Goal: Information Seeking & Learning: Learn about a topic

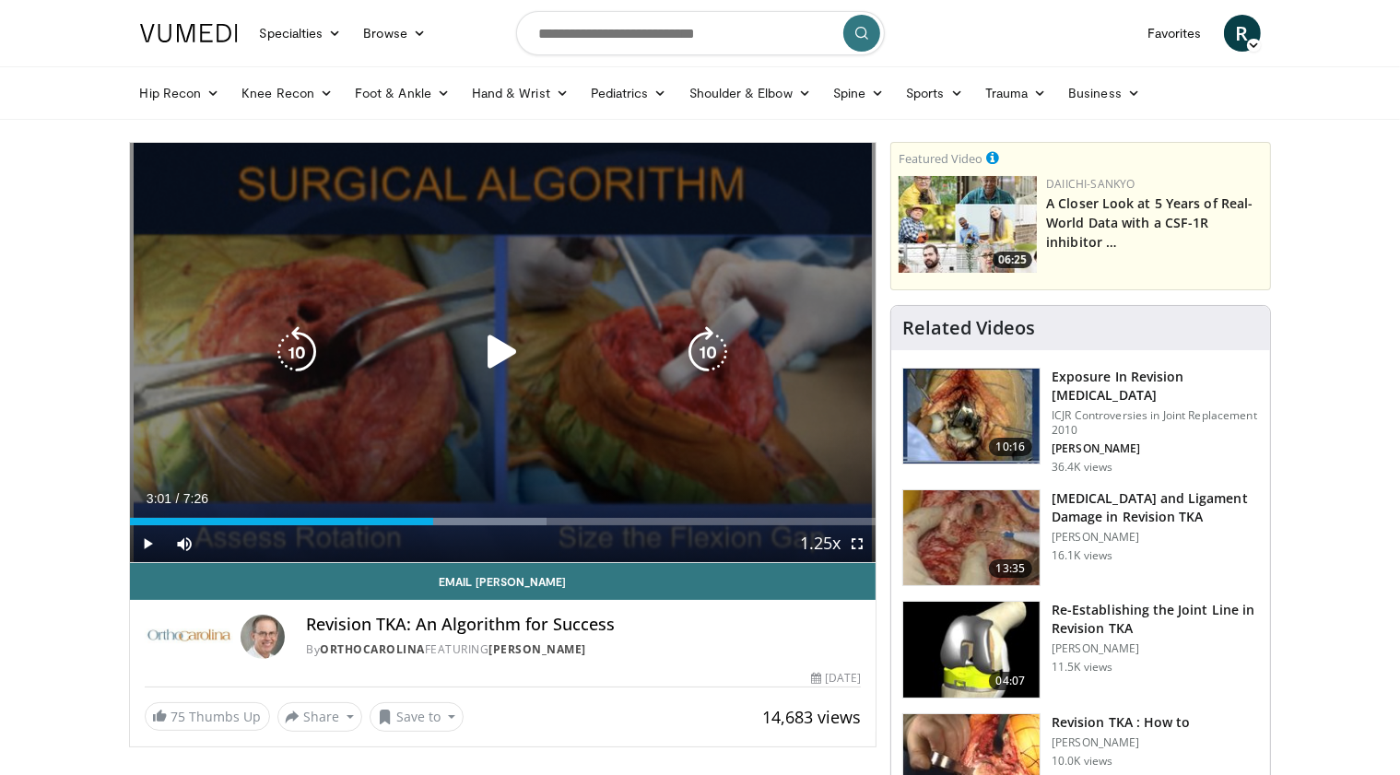
click at [447, 351] on div "Video Player" at bounding box center [502, 352] width 448 height 37
click at [501, 370] on icon "Video Player" at bounding box center [503, 352] width 52 height 52
click at [500, 376] on icon "Video Player" at bounding box center [503, 352] width 52 height 52
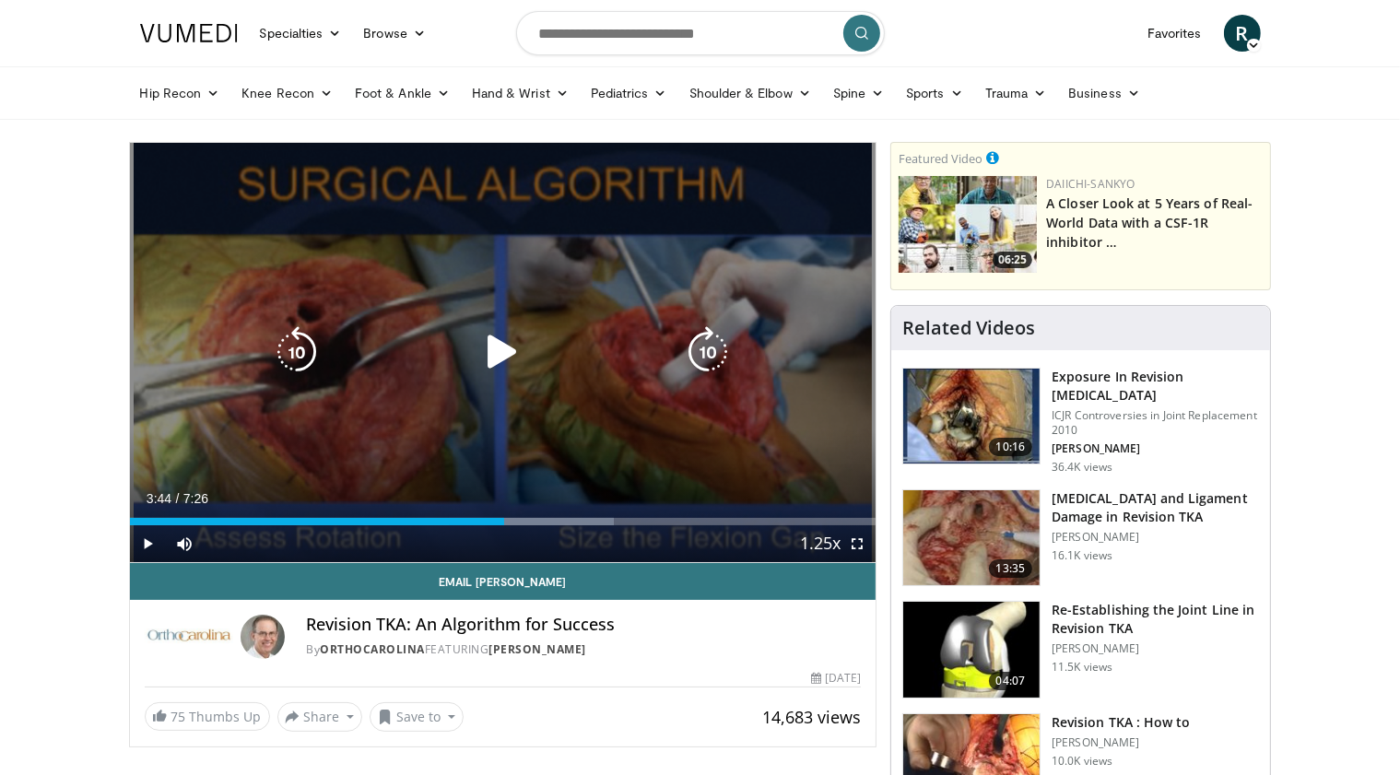
click at [512, 358] on icon "Video Player" at bounding box center [503, 352] width 52 height 52
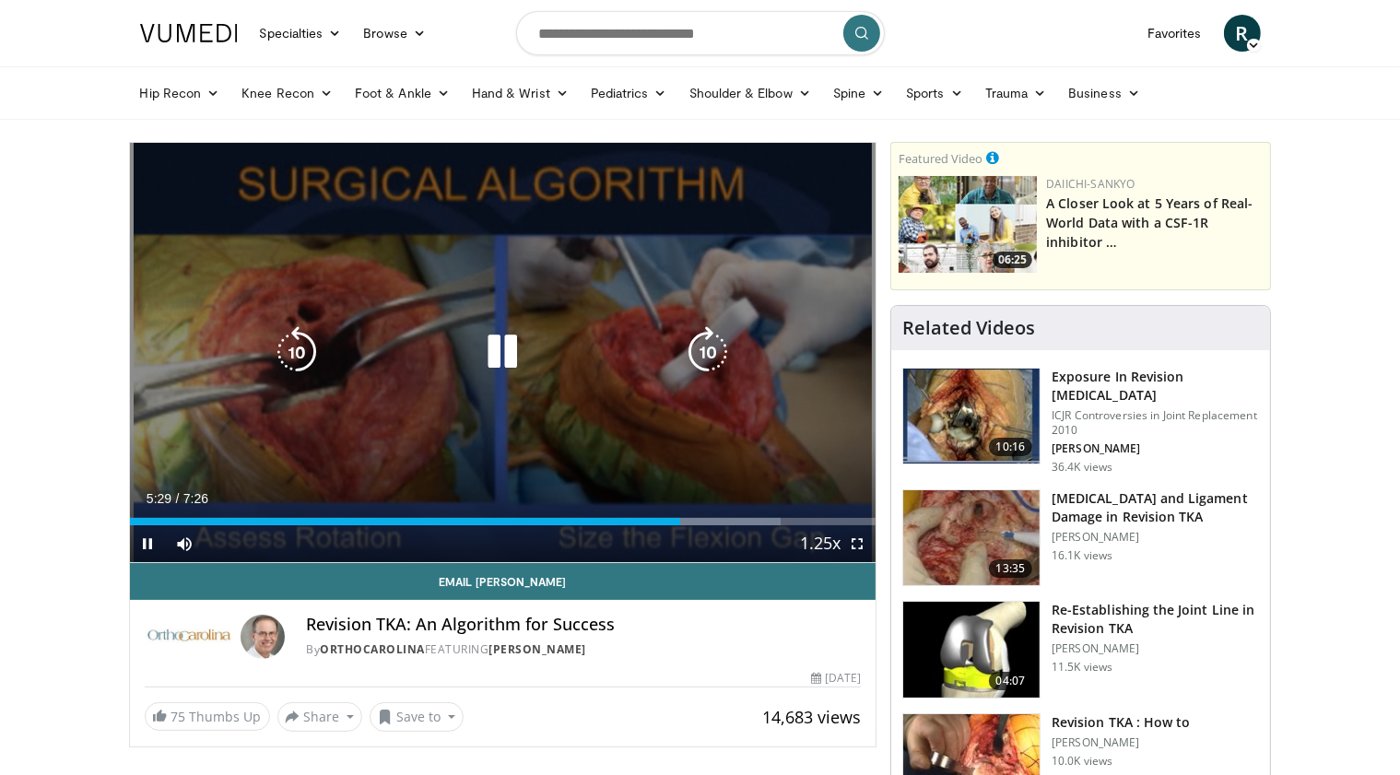
click at [477, 347] on icon "Video Player" at bounding box center [503, 352] width 52 height 52
click at [465, 355] on div "Video Player" at bounding box center [502, 352] width 448 height 37
click at [500, 356] on icon "Video Player" at bounding box center [503, 352] width 52 height 52
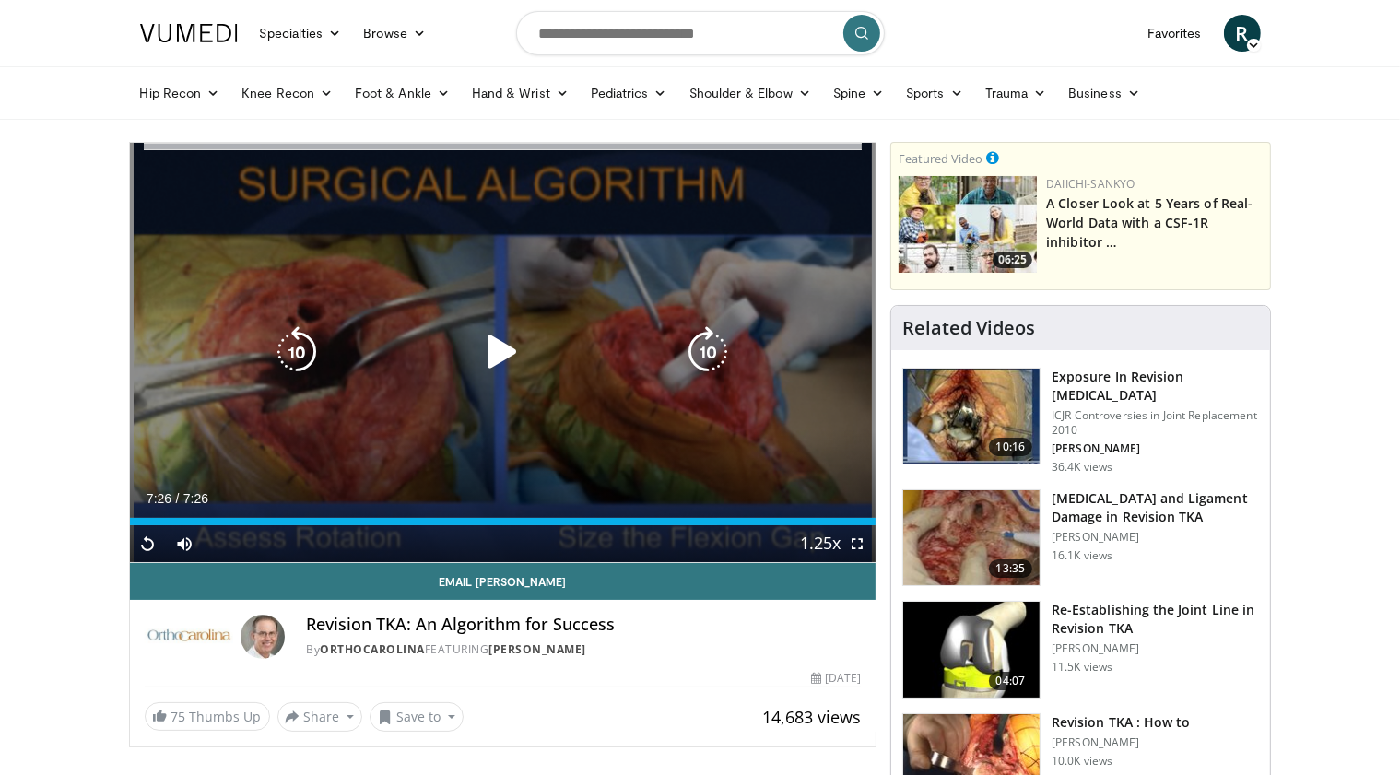
click at [551, 359] on div "Video Player" at bounding box center [502, 352] width 448 height 37
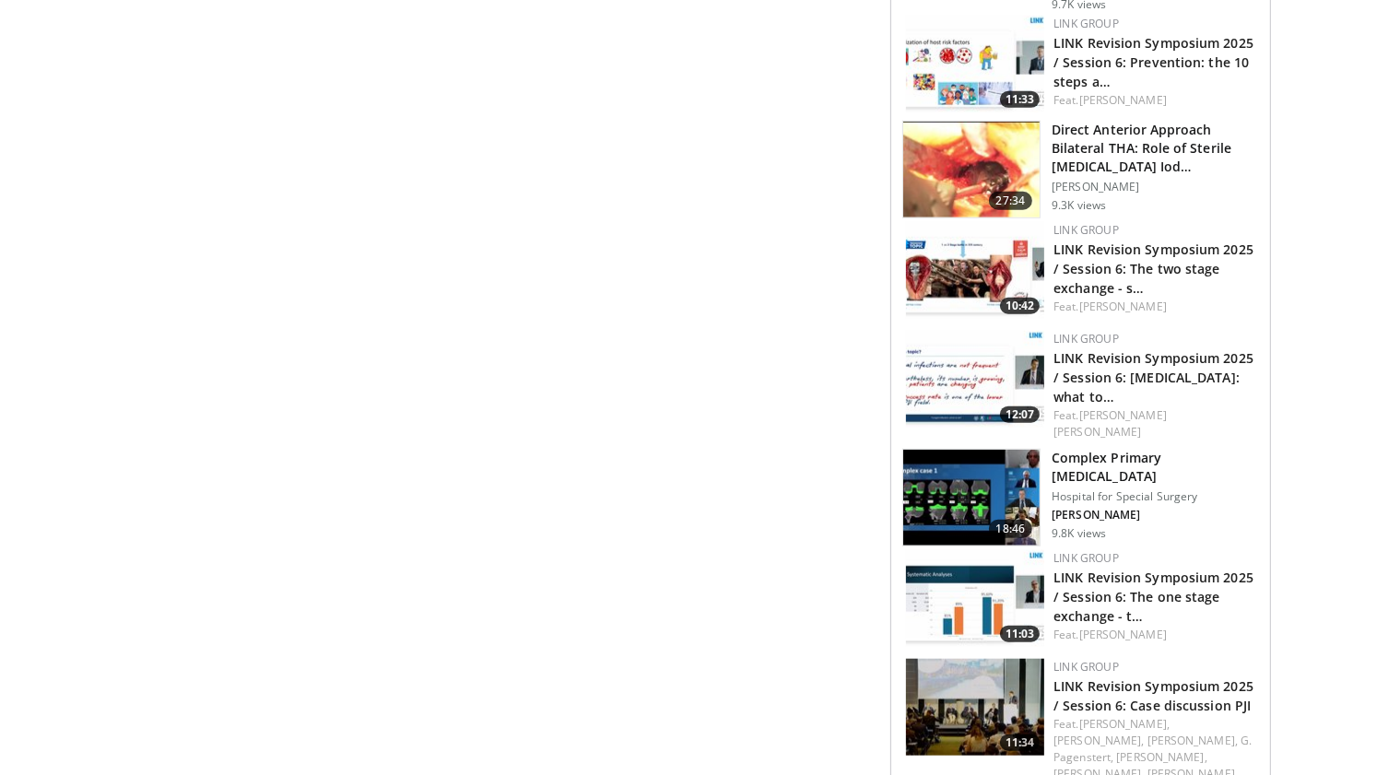
scroll to position [1659, 0]
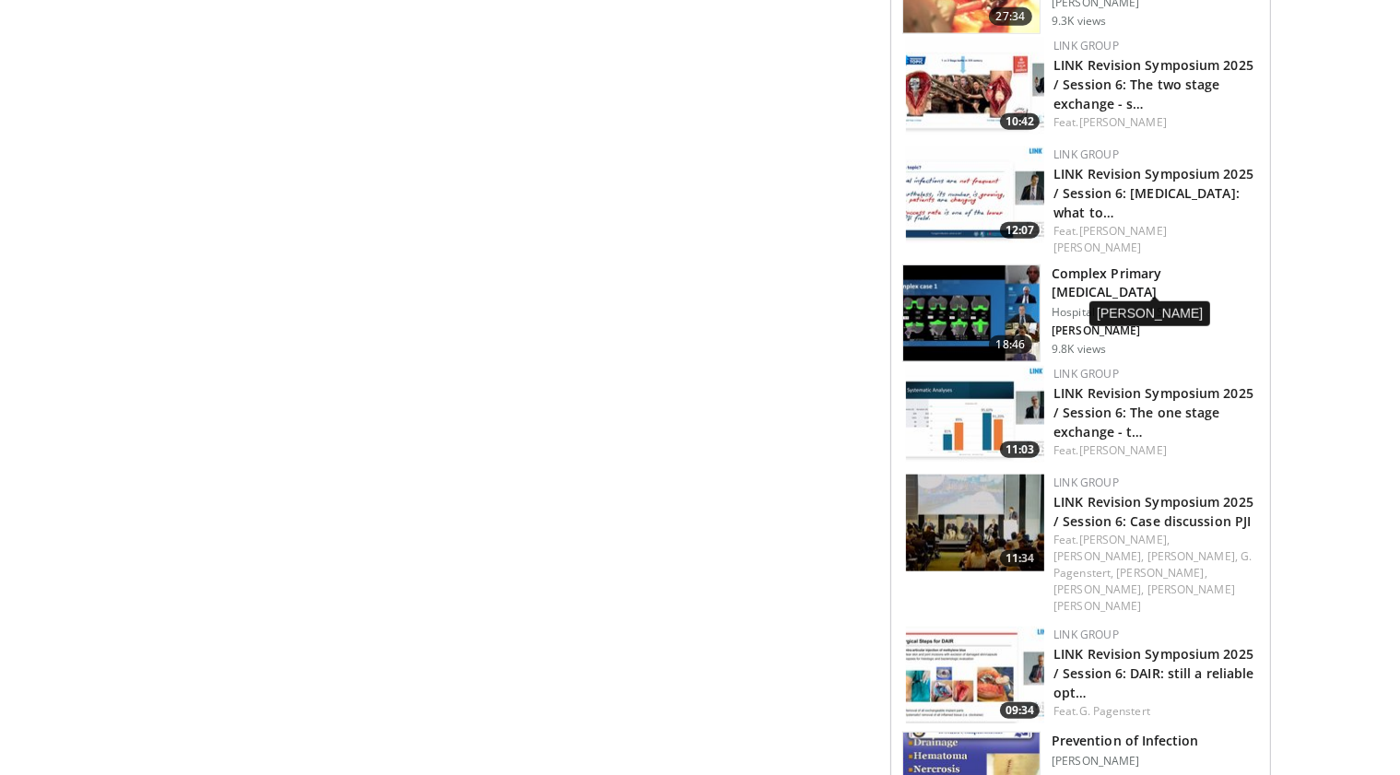
click at [1080, 324] on p "J. Vigdorchik" at bounding box center [1155, 331] width 207 height 15
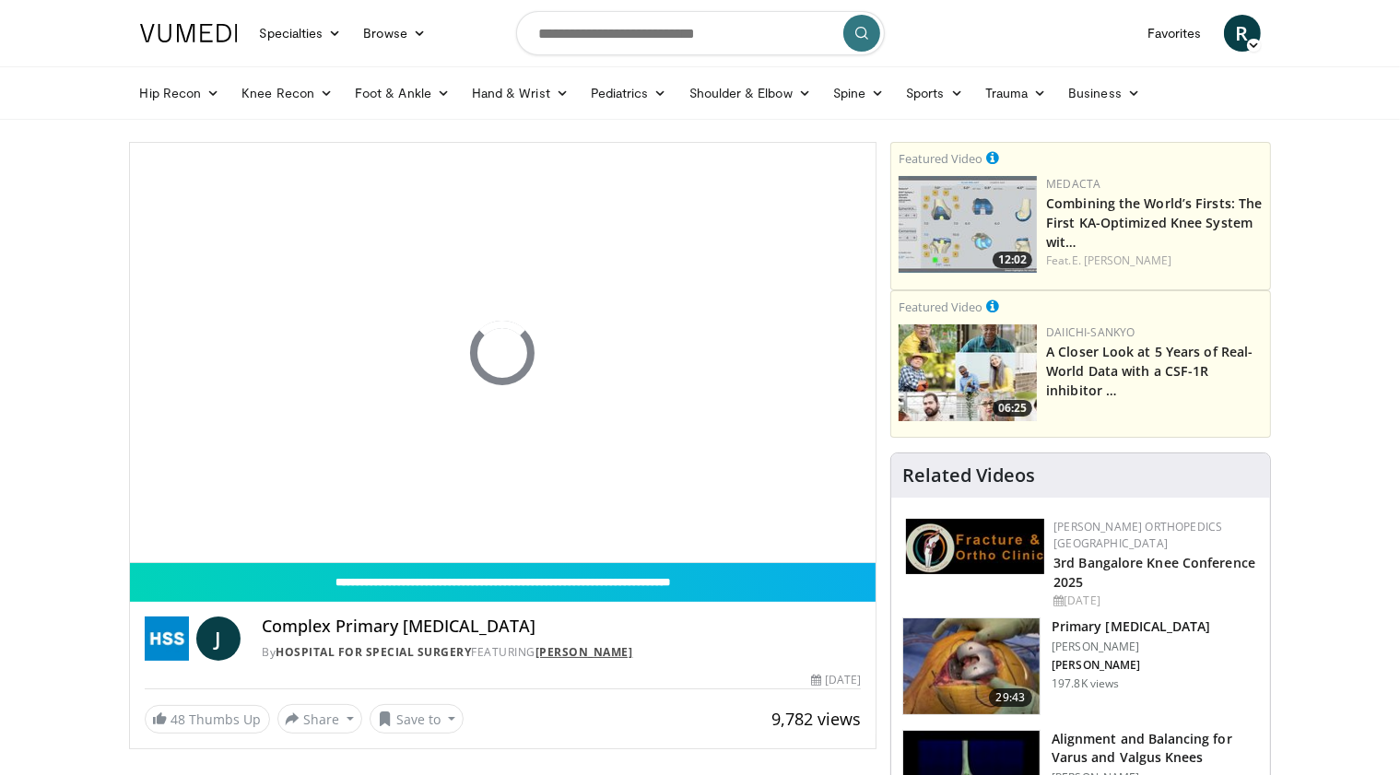
click at [625, 660] on link "Jonathan Vigdorchik" at bounding box center [585, 652] width 98 height 16
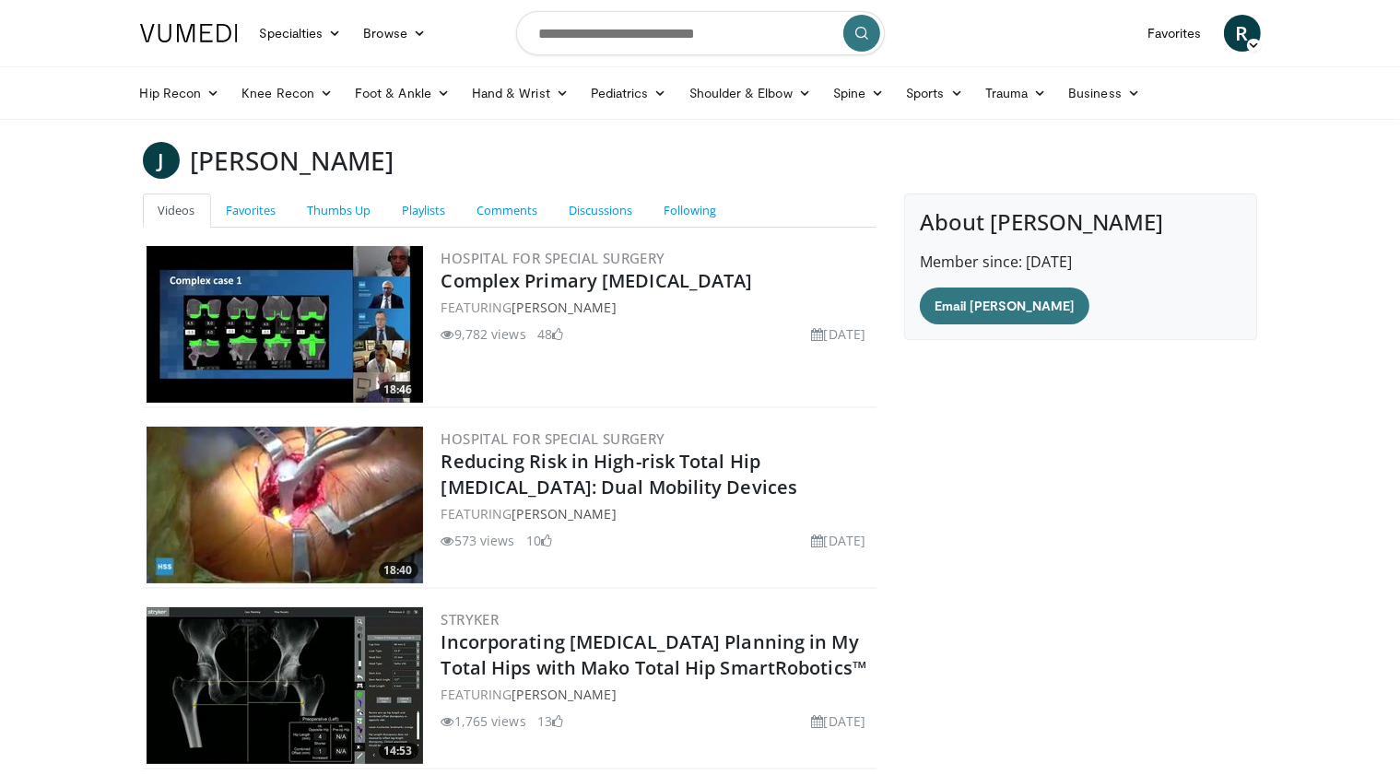
click at [265, 199] on link "Favorites" at bounding box center [251, 211] width 81 height 34
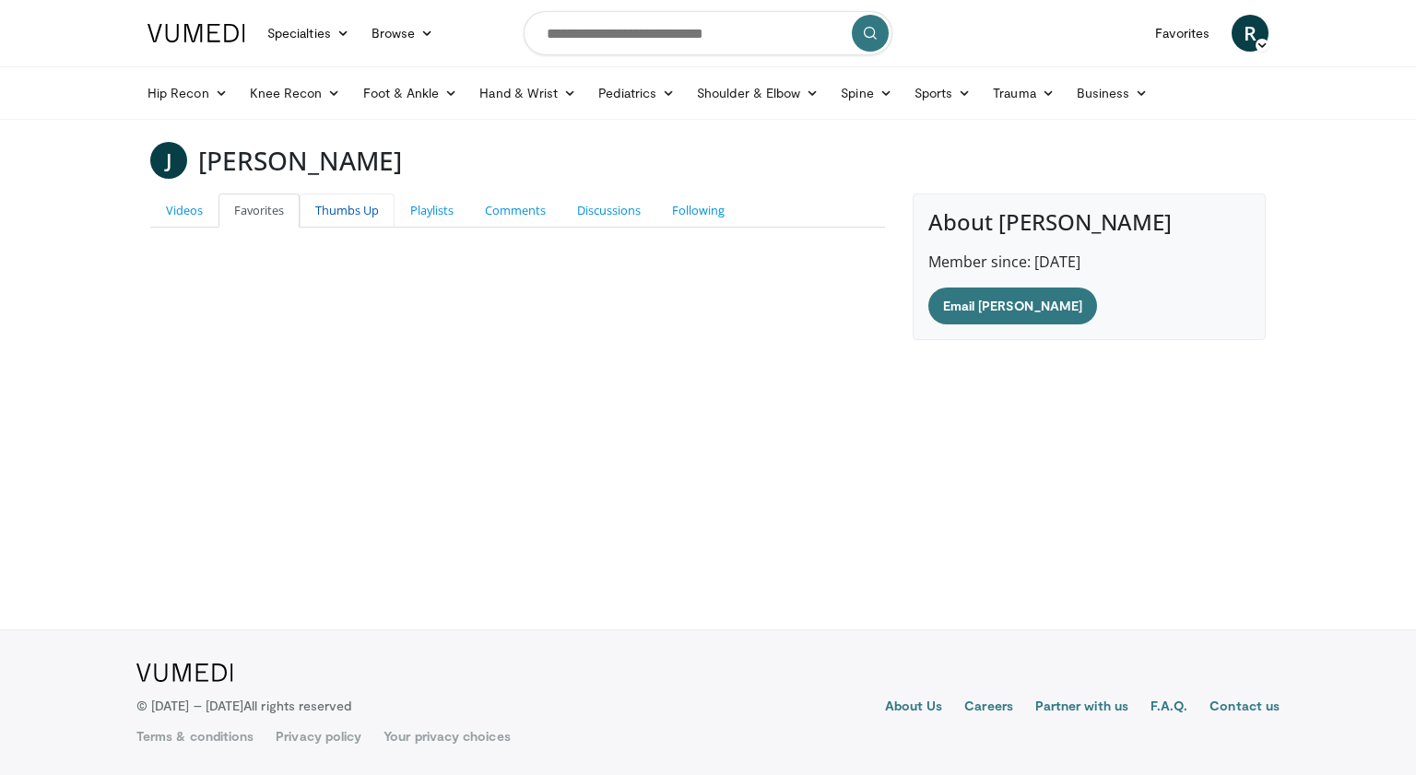
click at [328, 212] on link "Thumbs Up" at bounding box center [347, 211] width 95 height 34
click at [422, 209] on link "Playlists" at bounding box center [431, 211] width 75 height 34
click at [174, 210] on link "Videos" at bounding box center [184, 211] width 68 height 34
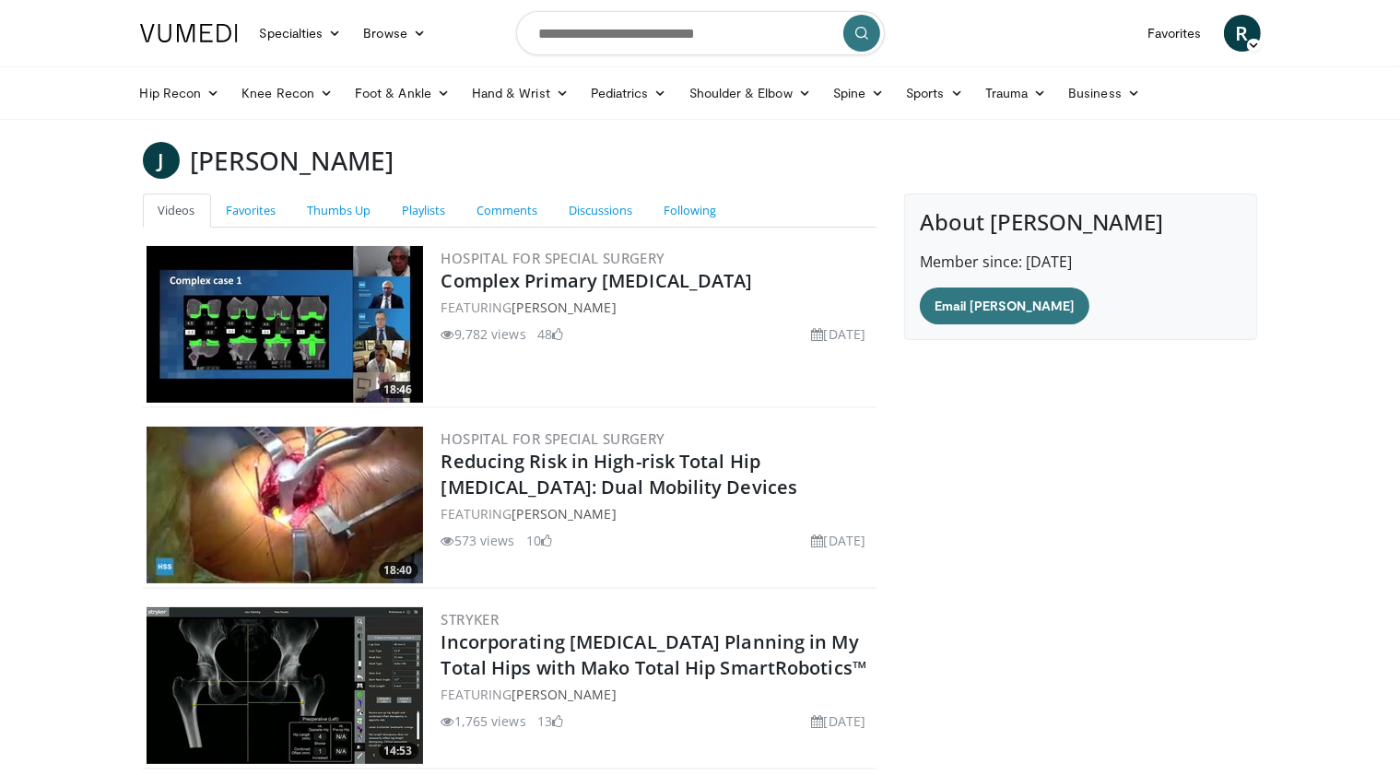
click at [367, 306] on img at bounding box center [285, 324] width 277 height 157
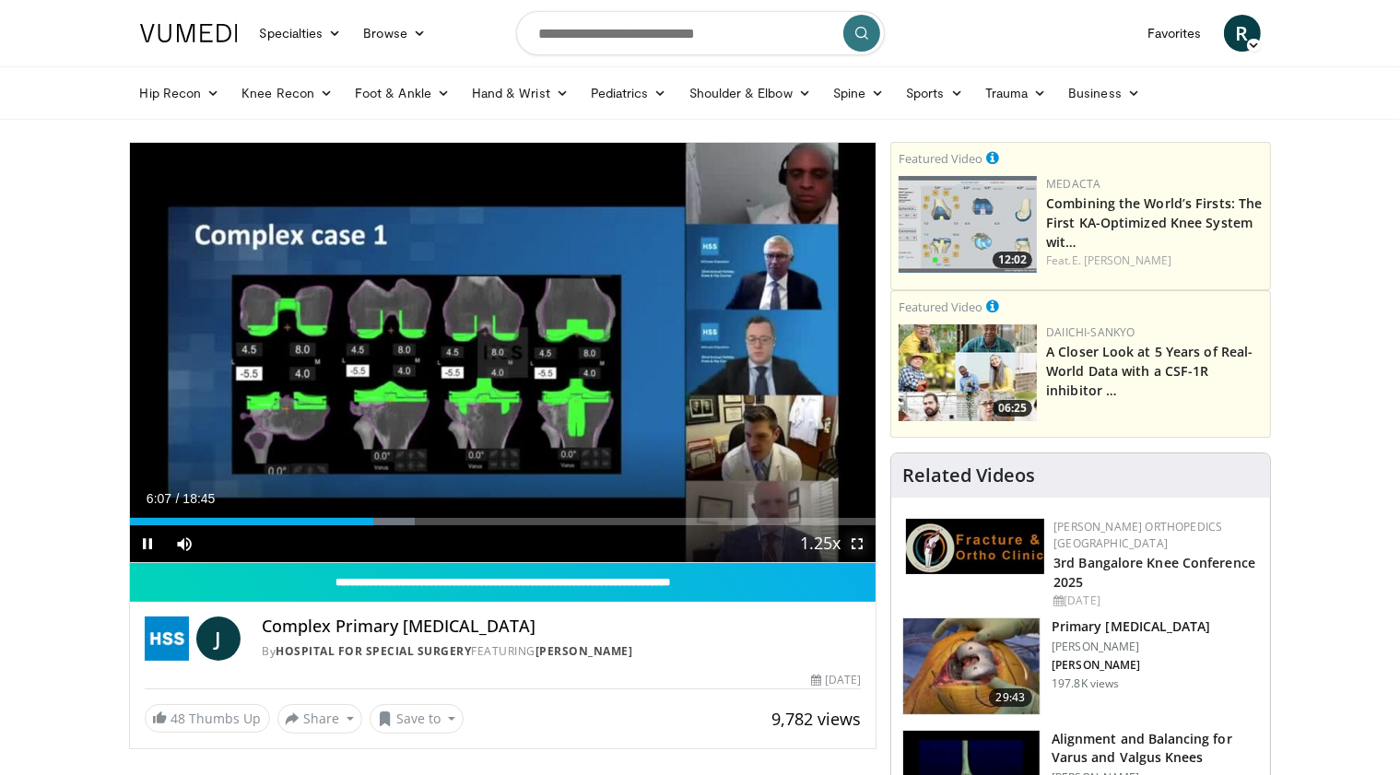
click at [856, 544] on span "Video Player" at bounding box center [857, 543] width 37 height 37
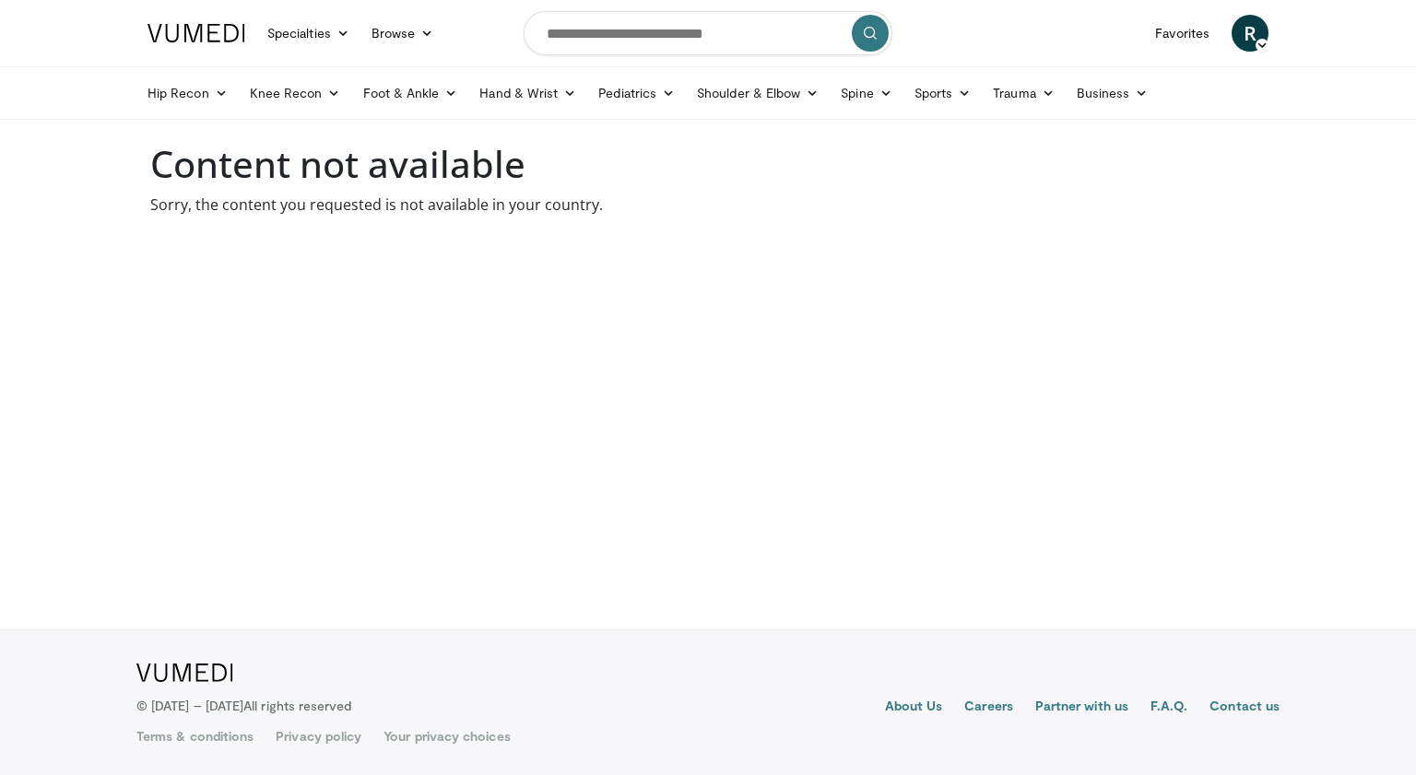
click at [1333, 506] on body "Specialties Adult & Family Medicine Allergy, [MEDICAL_DATA], Immunology Anesthe…" at bounding box center [708, 387] width 1416 height 775
click at [718, 29] on input "Search topics, interventions" at bounding box center [708, 33] width 369 height 44
type input "**********"
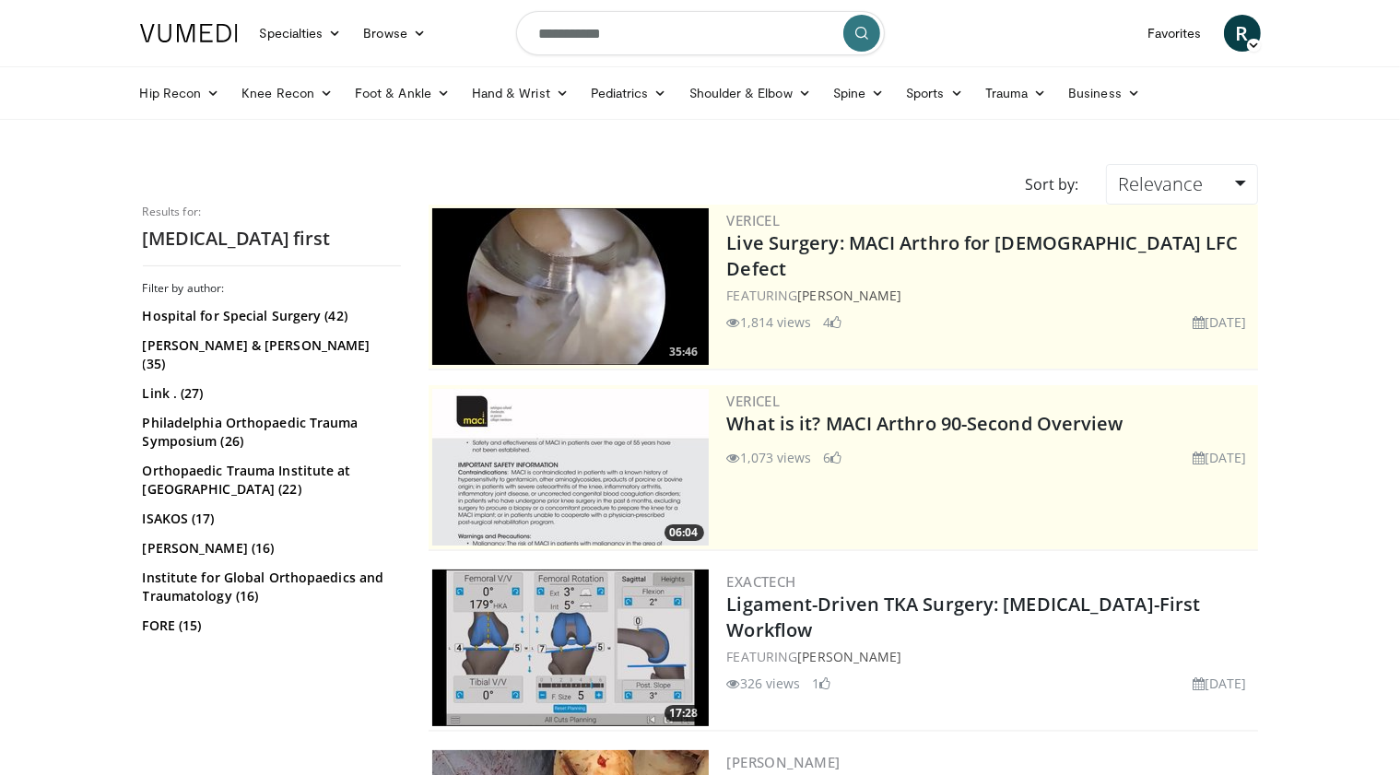
click at [718, 29] on input "**********" at bounding box center [700, 33] width 369 height 44
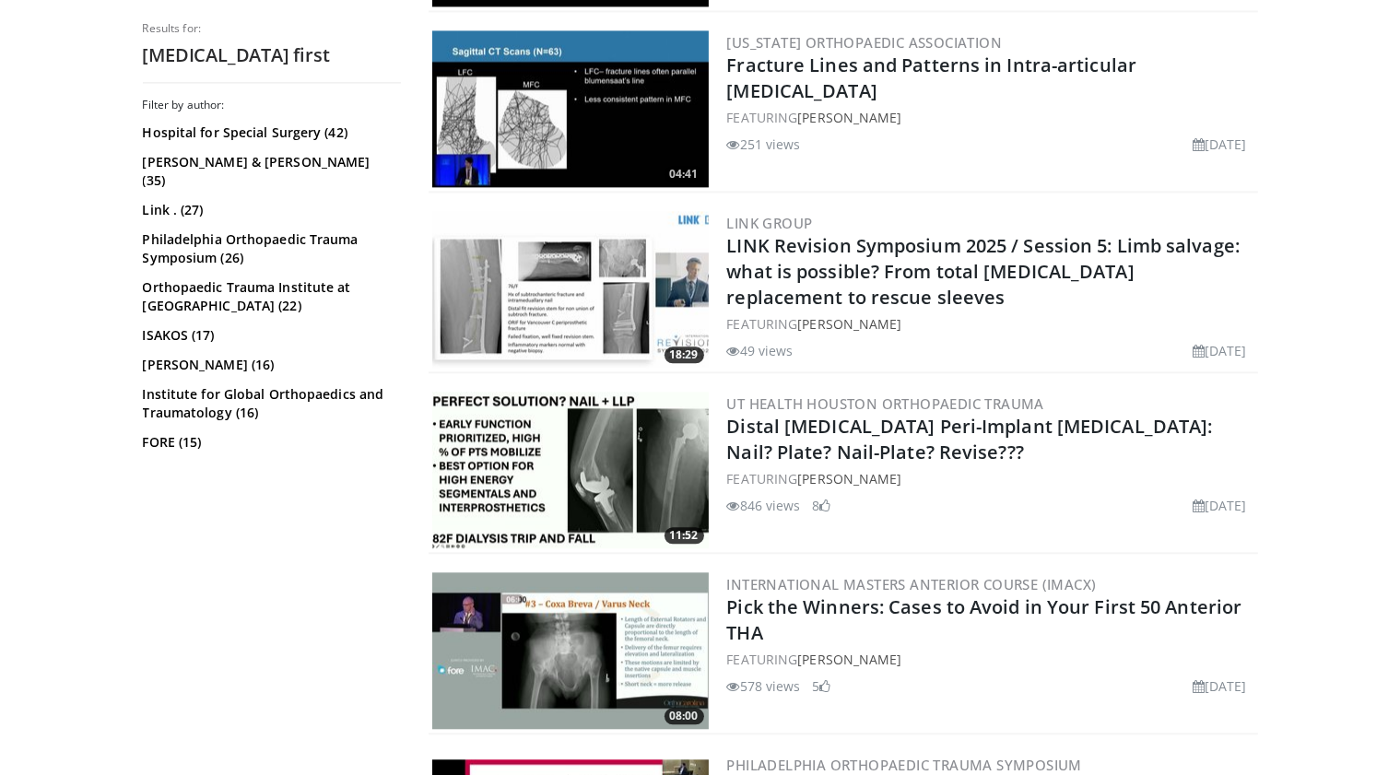
scroll to position [4153, 0]
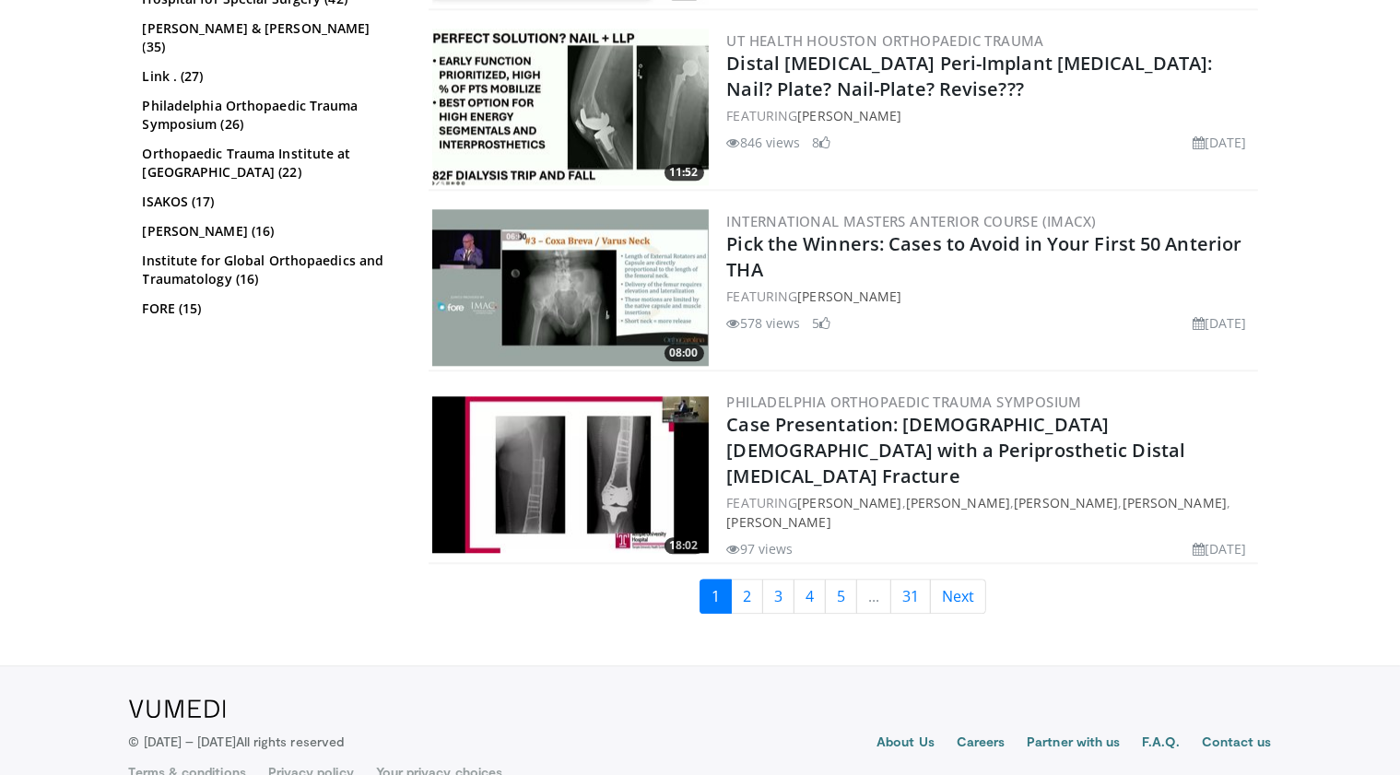
scroll to position [4538, 0]
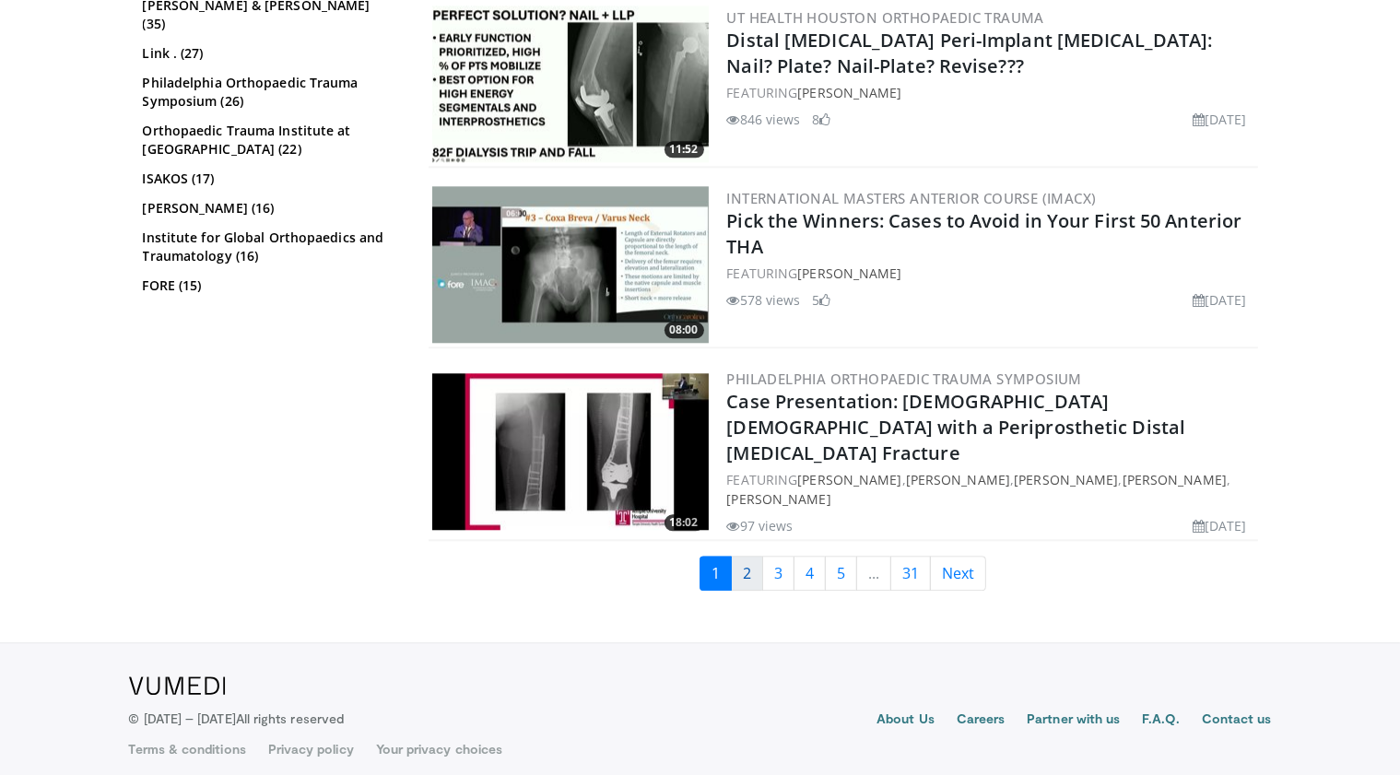
click at [756, 565] on link "2" at bounding box center [747, 573] width 32 height 35
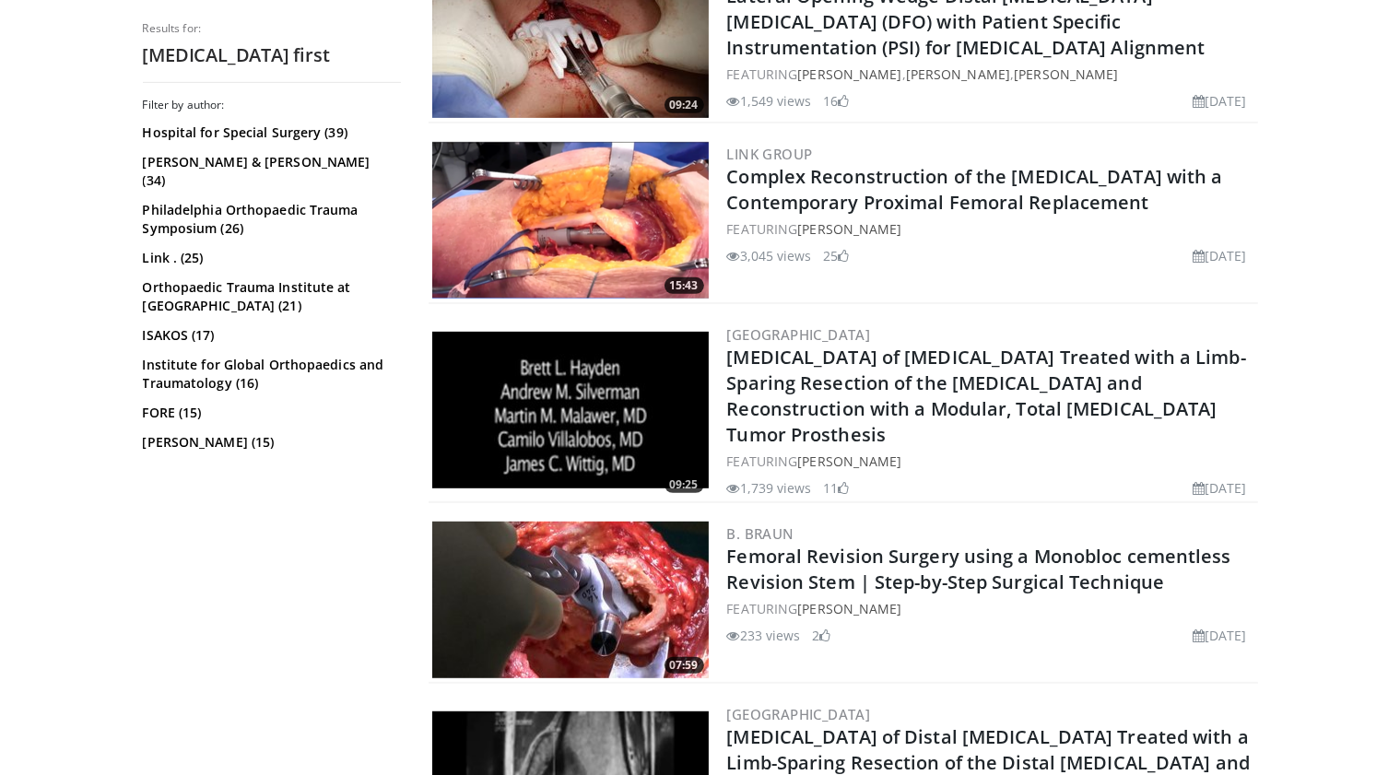
scroll to position [788, 0]
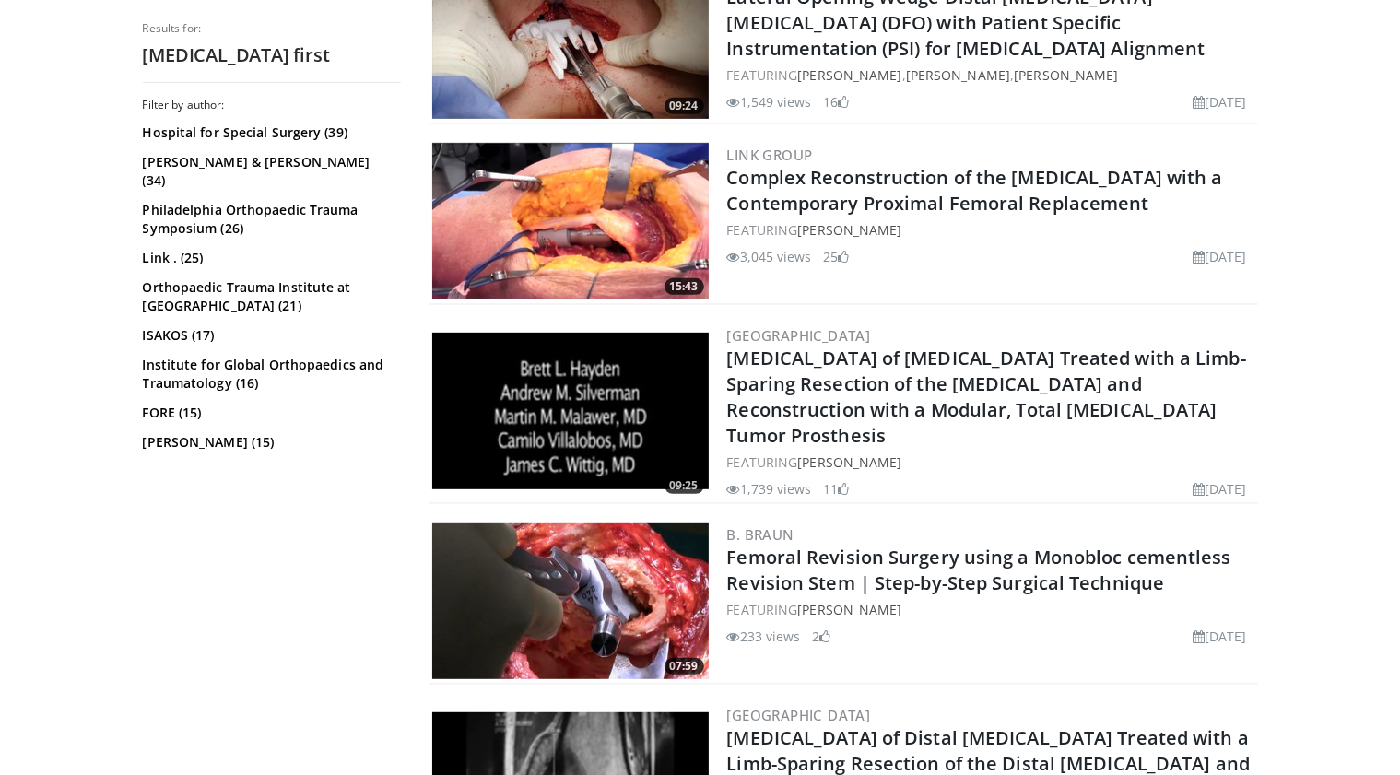
drag, startPoint x: 219, startPoint y: 576, endPoint x: 192, endPoint y: 655, distance: 84.0
click at [192, 655] on div "Filter by author: Hospital for Special Surgery (39) Johnson & Johnson (34) Phil…" at bounding box center [272, 430] width 258 height 665
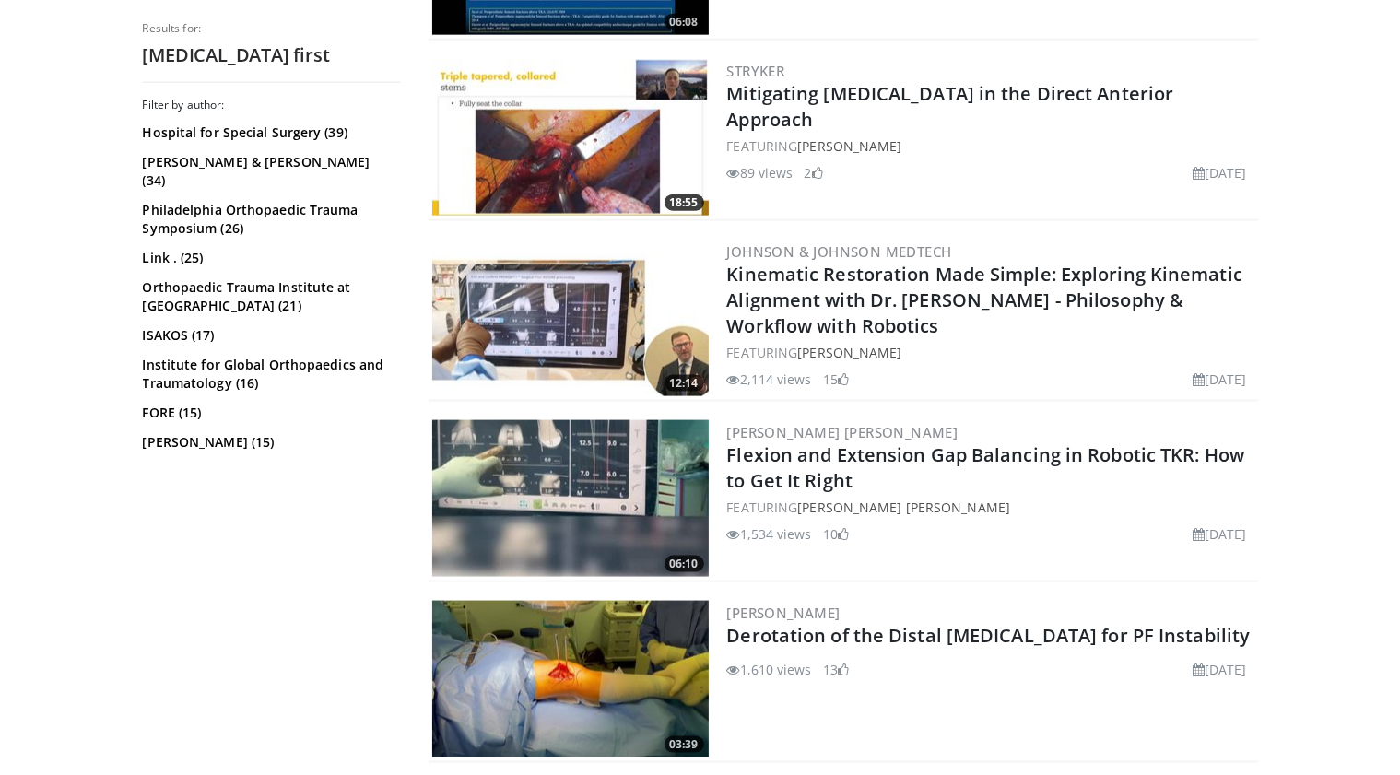
scroll to position [2452, 0]
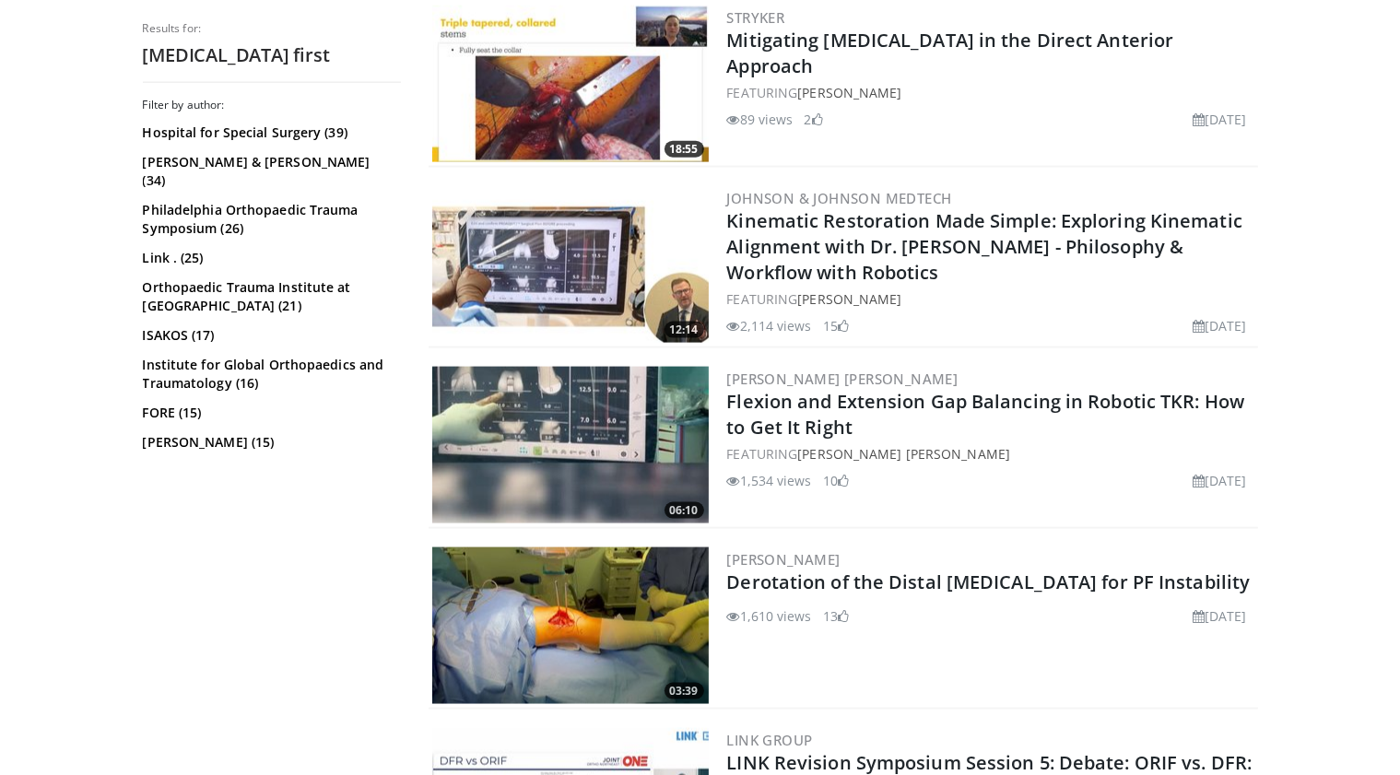
drag, startPoint x: 330, startPoint y: 583, endPoint x: 332, endPoint y: 617, distance: 33.2
click at [332, 617] on div "Filter by author: Hospital for Special Surgery (39) Johnson & Johnson (34) Phil…" at bounding box center [272, 430] width 258 height 665
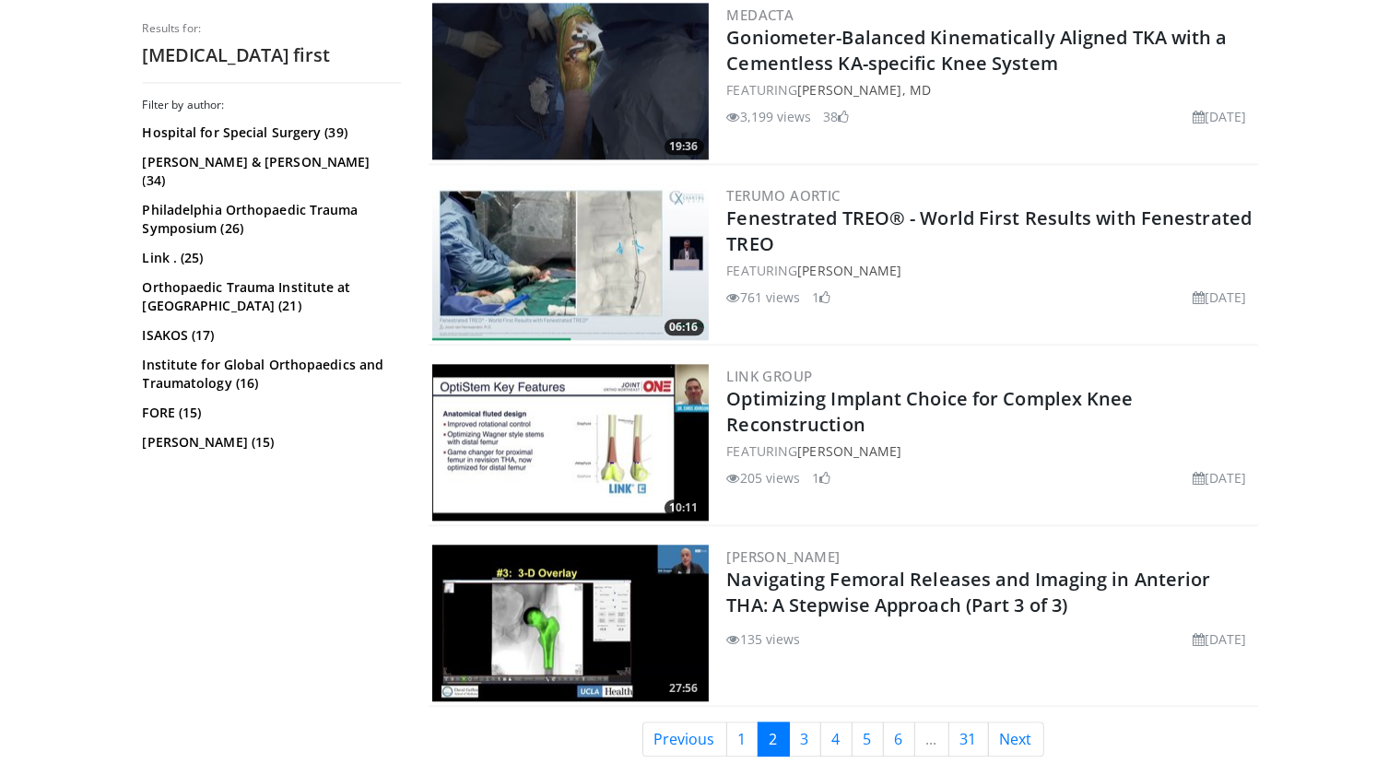
scroll to position [4276, 0]
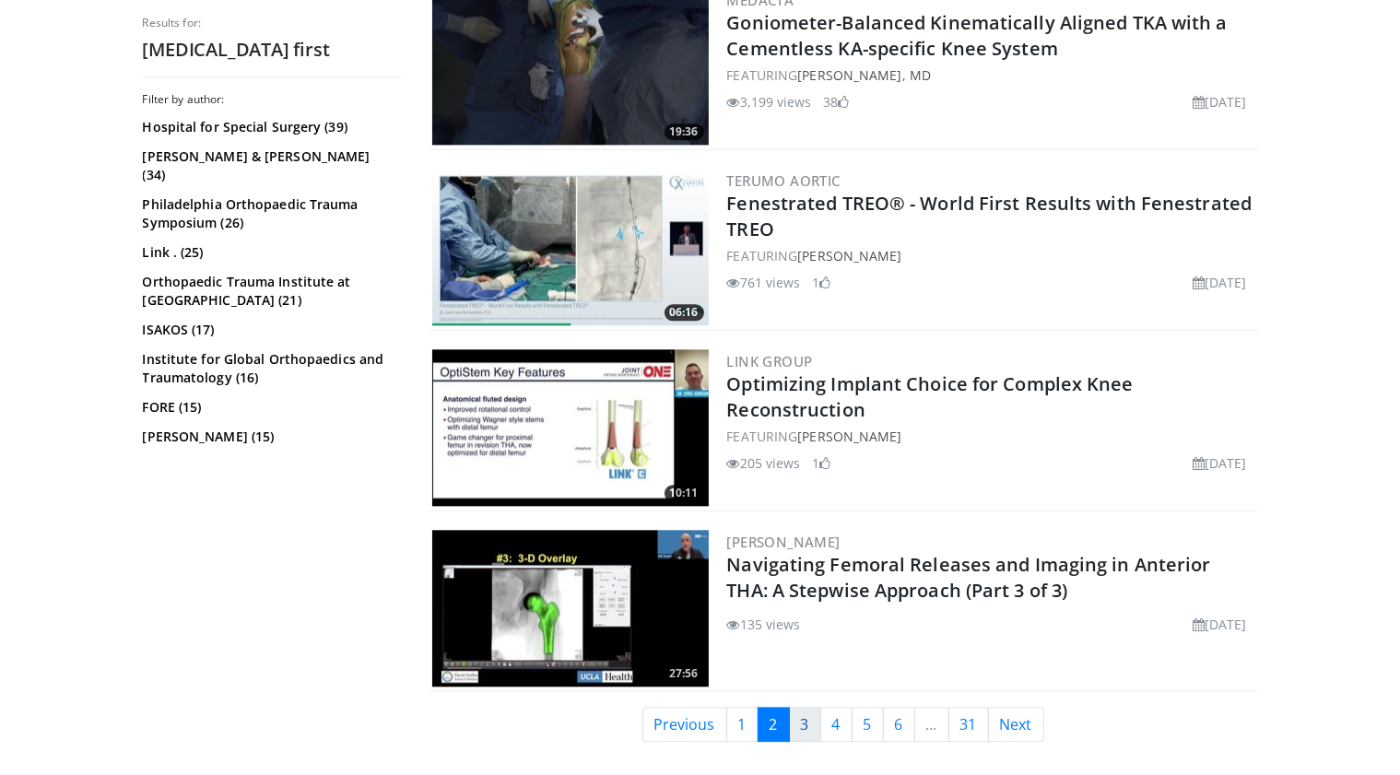
click at [807, 707] on link "3" at bounding box center [805, 724] width 32 height 35
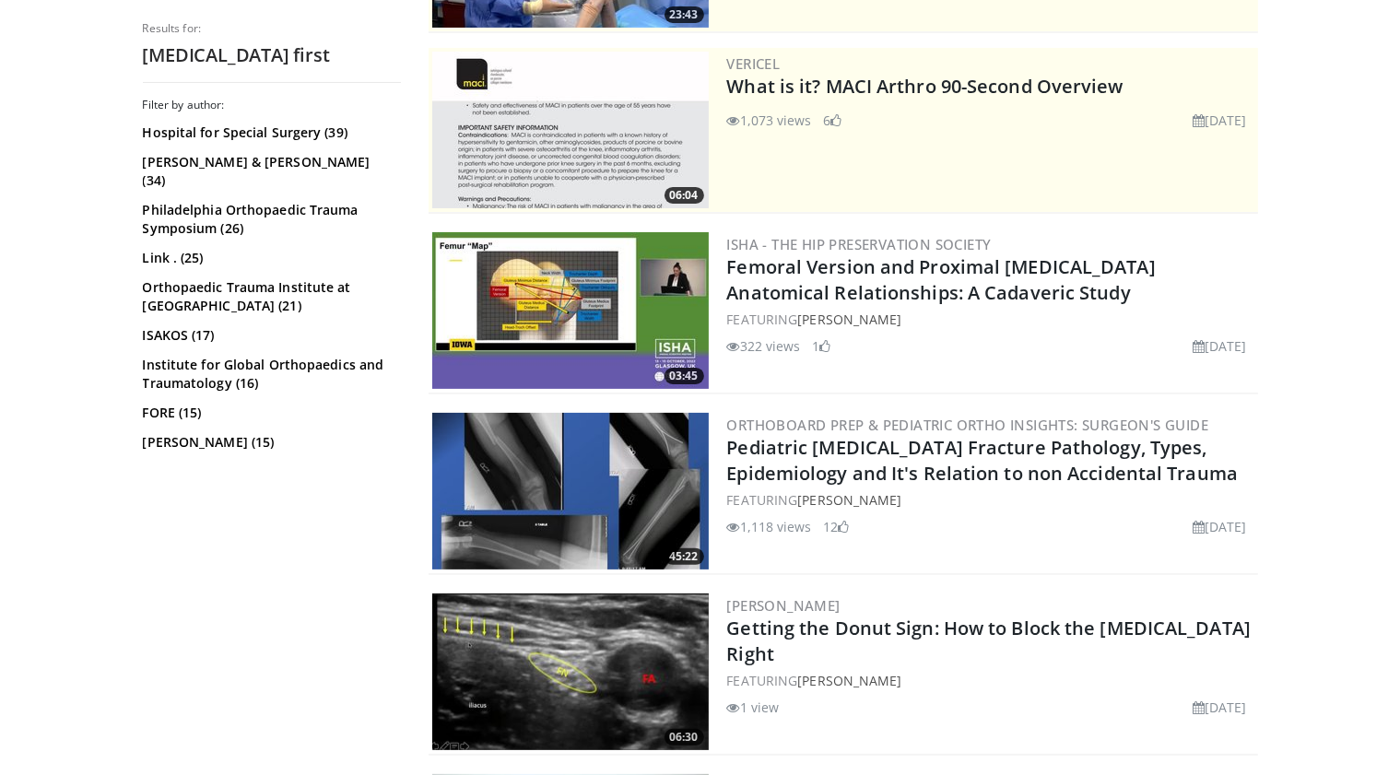
scroll to position [339, 0]
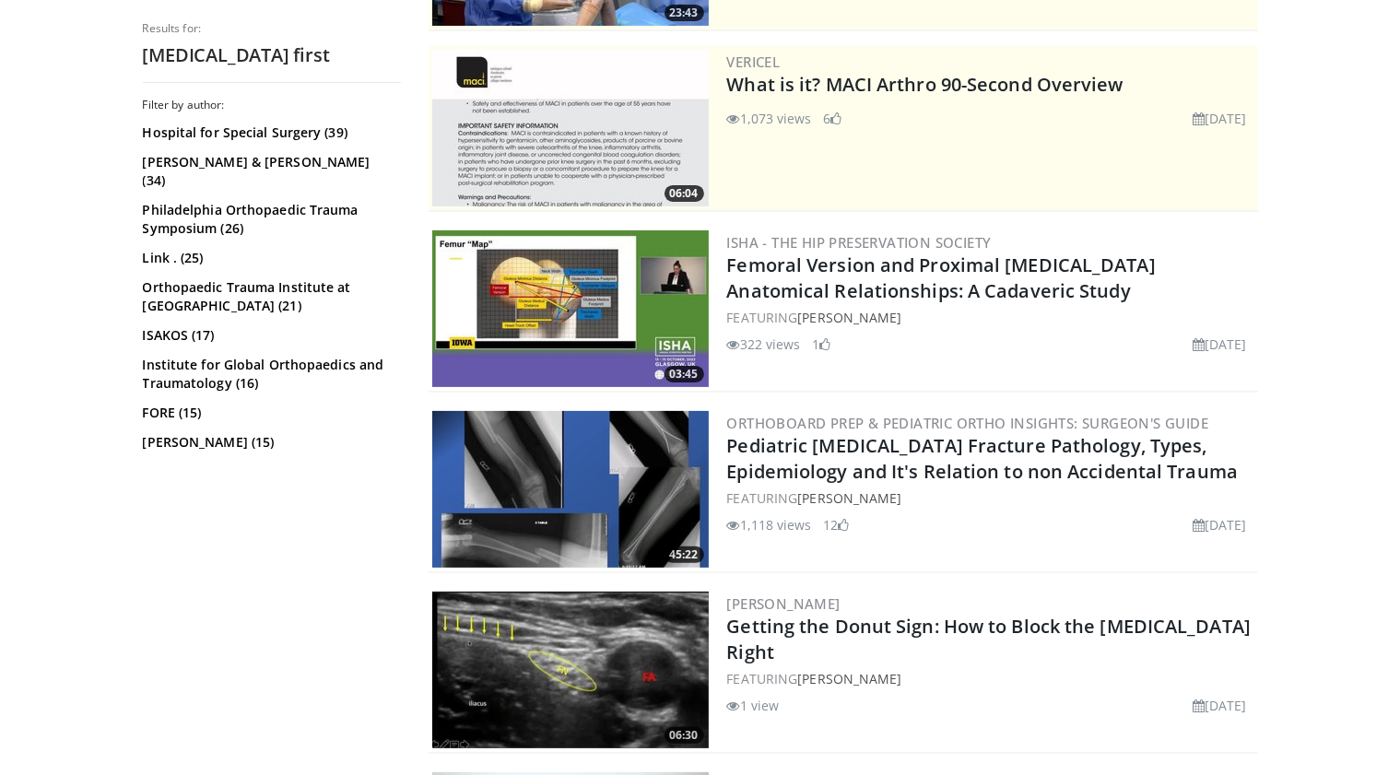
click at [562, 292] on img at bounding box center [570, 308] width 277 height 157
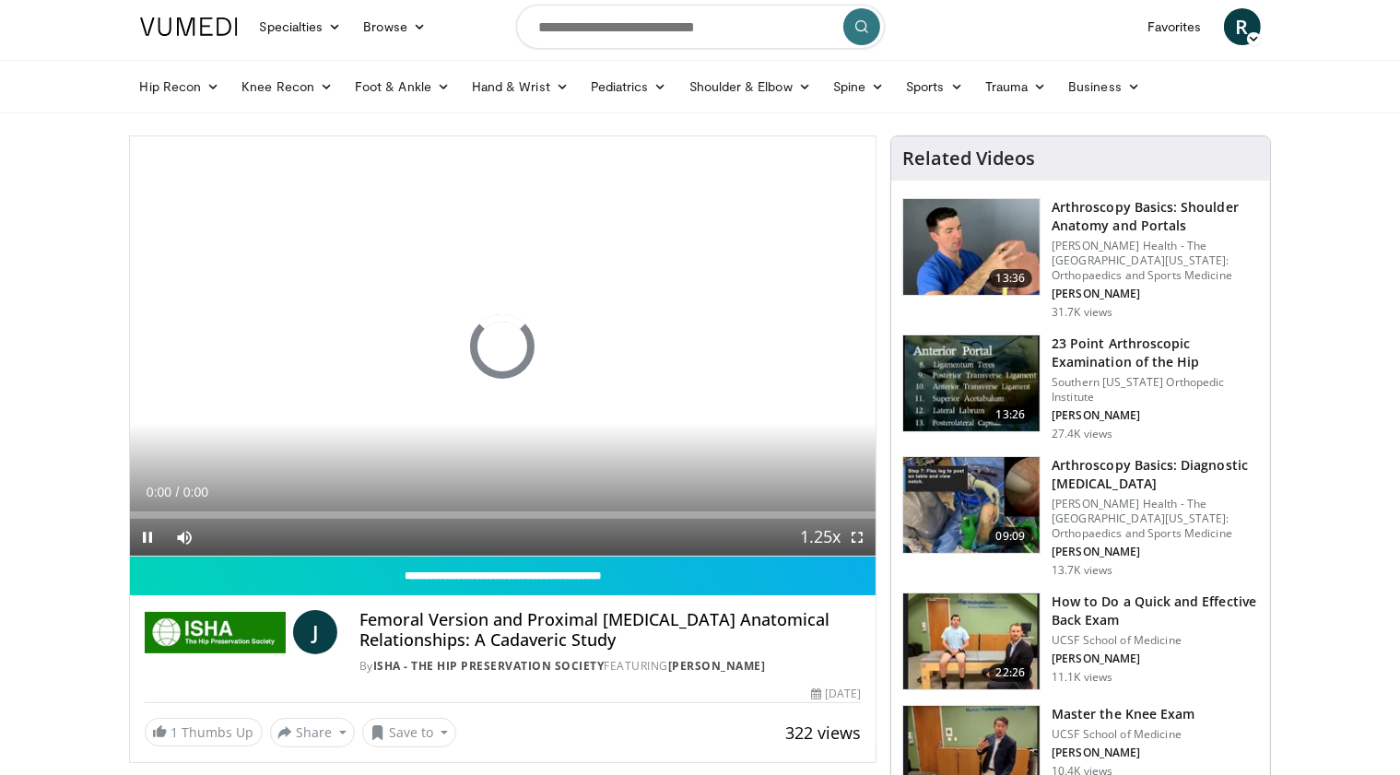
scroll to position [6, 0]
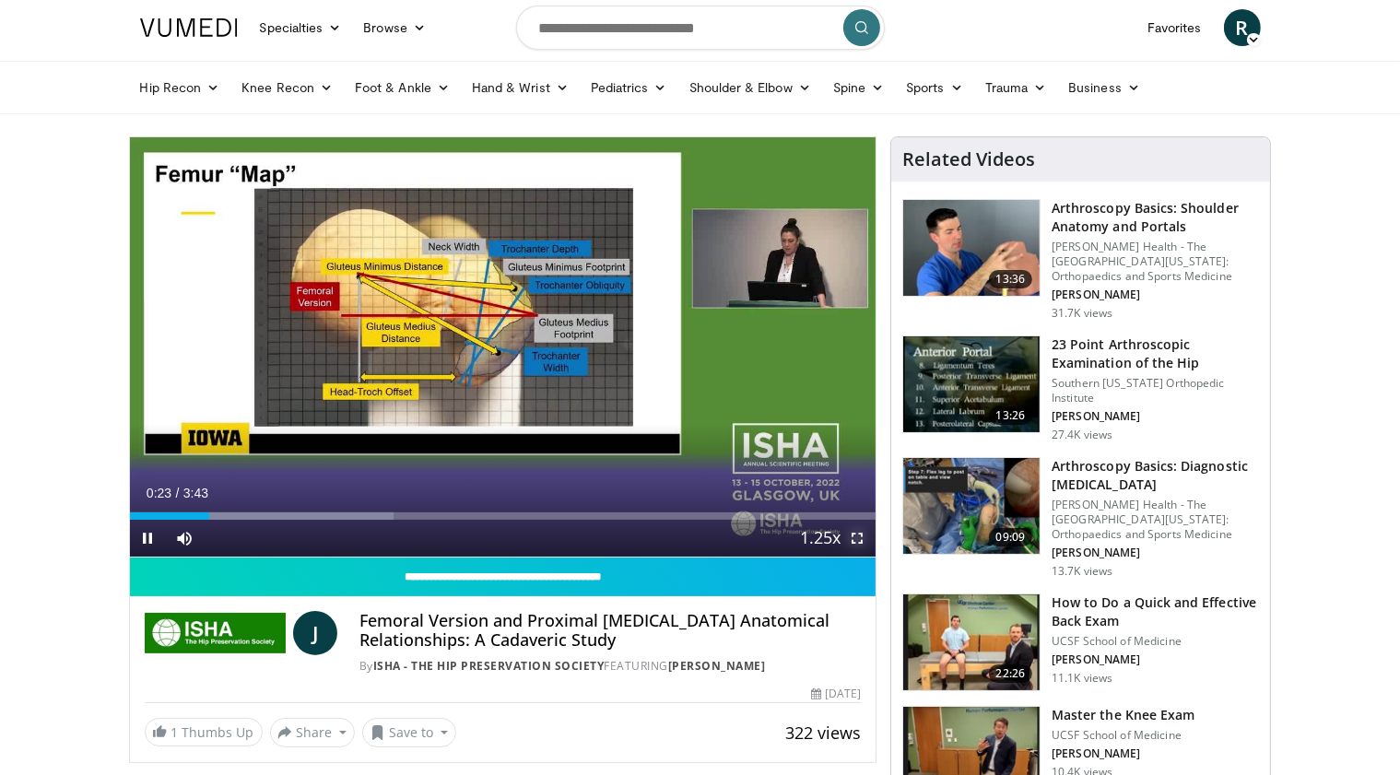
click at [864, 536] on span "Video Player" at bounding box center [857, 538] width 37 height 37
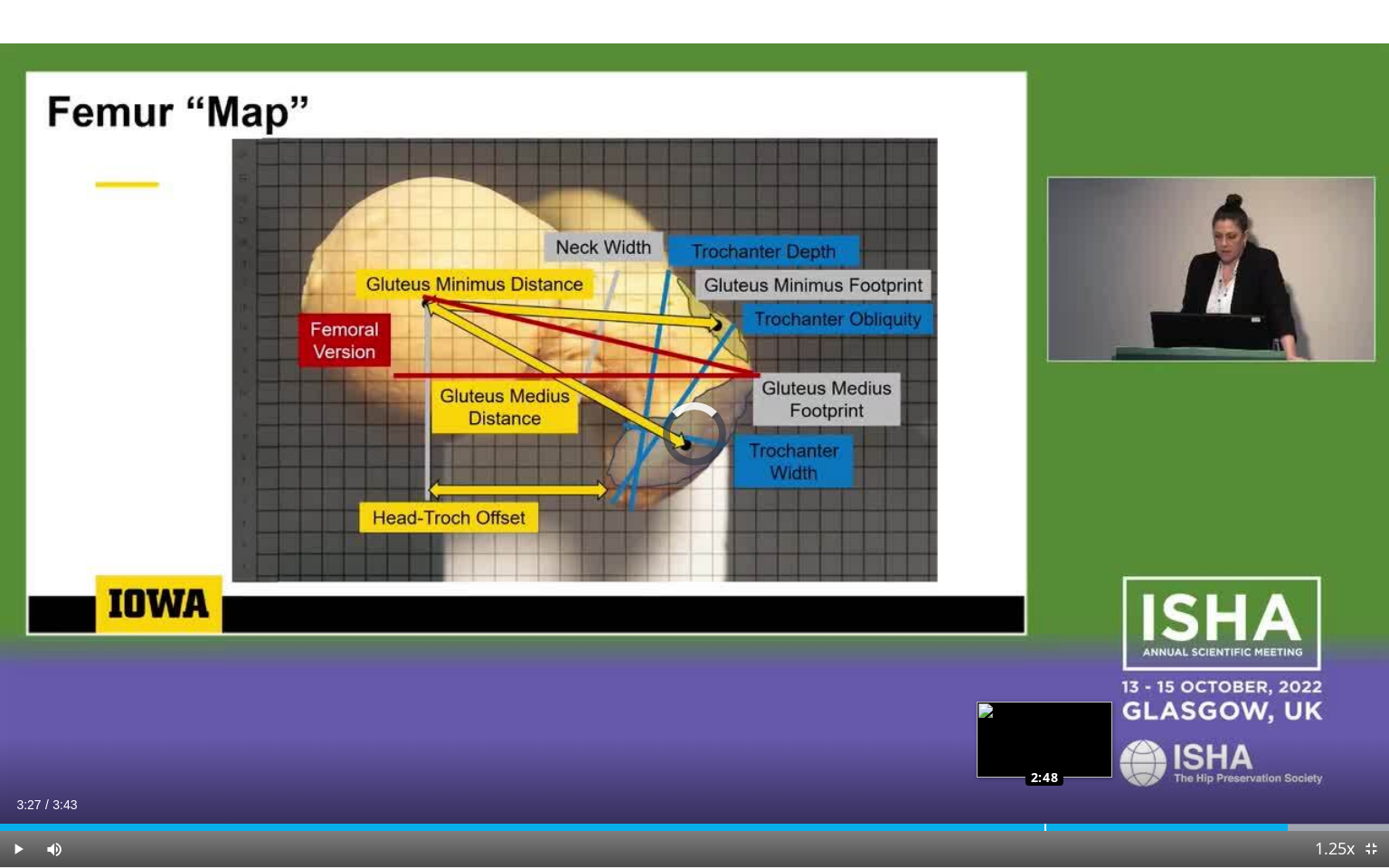
click at [1045, 759] on div "Loaded : 100.00% 2:48 2:48" at bounding box center [694, 827] width 1389 height 7
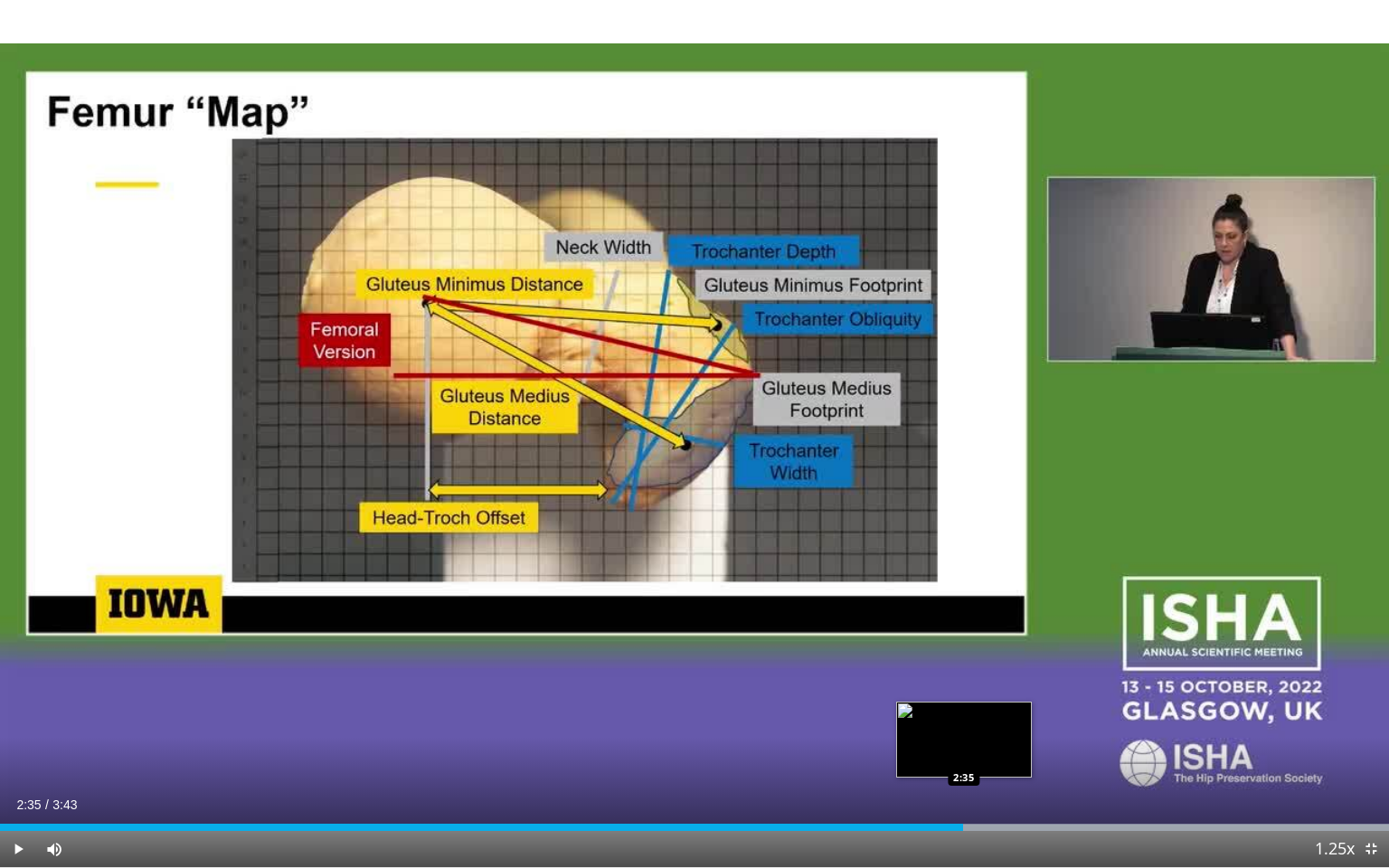
click at [963, 759] on div "Loaded : 100.00% 2:35 2:35" at bounding box center [694, 827] width 1389 height 7
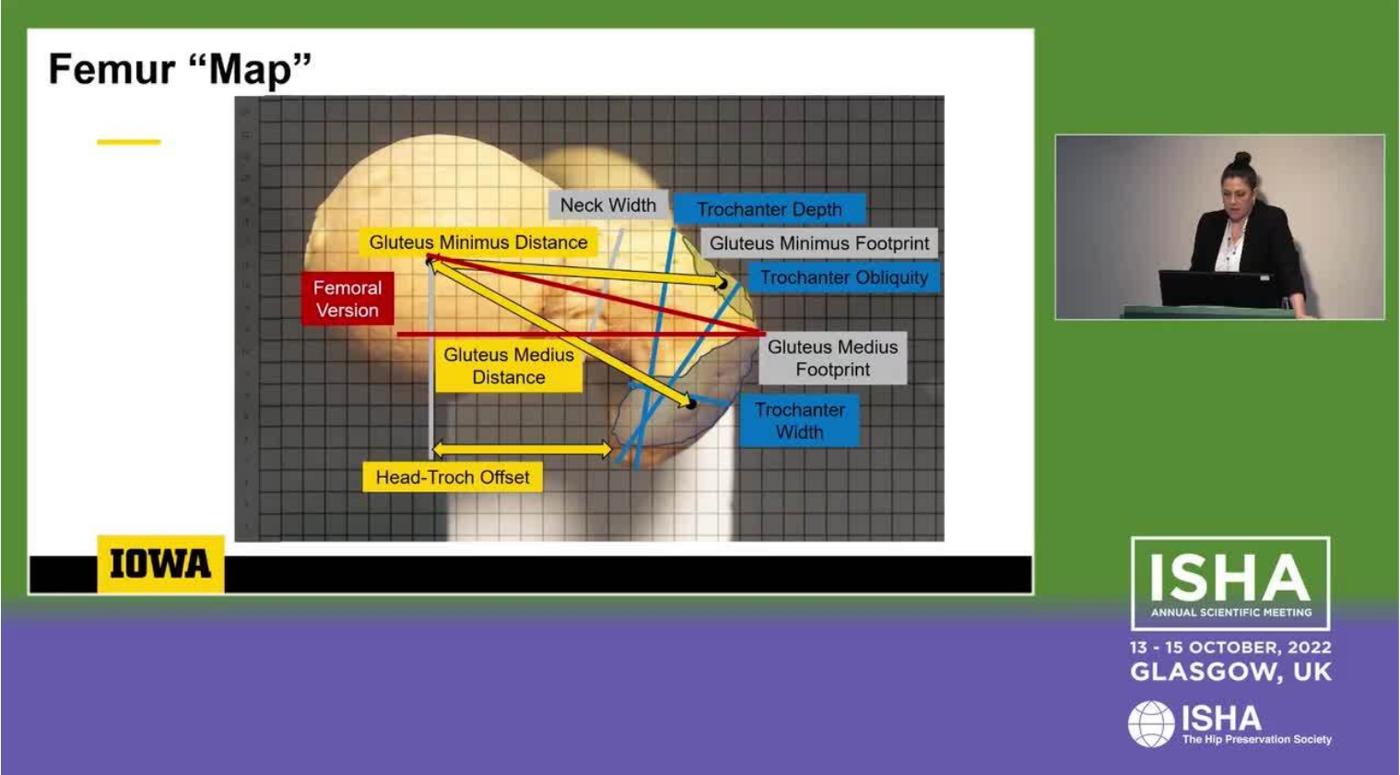
scroll to position [33, 0]
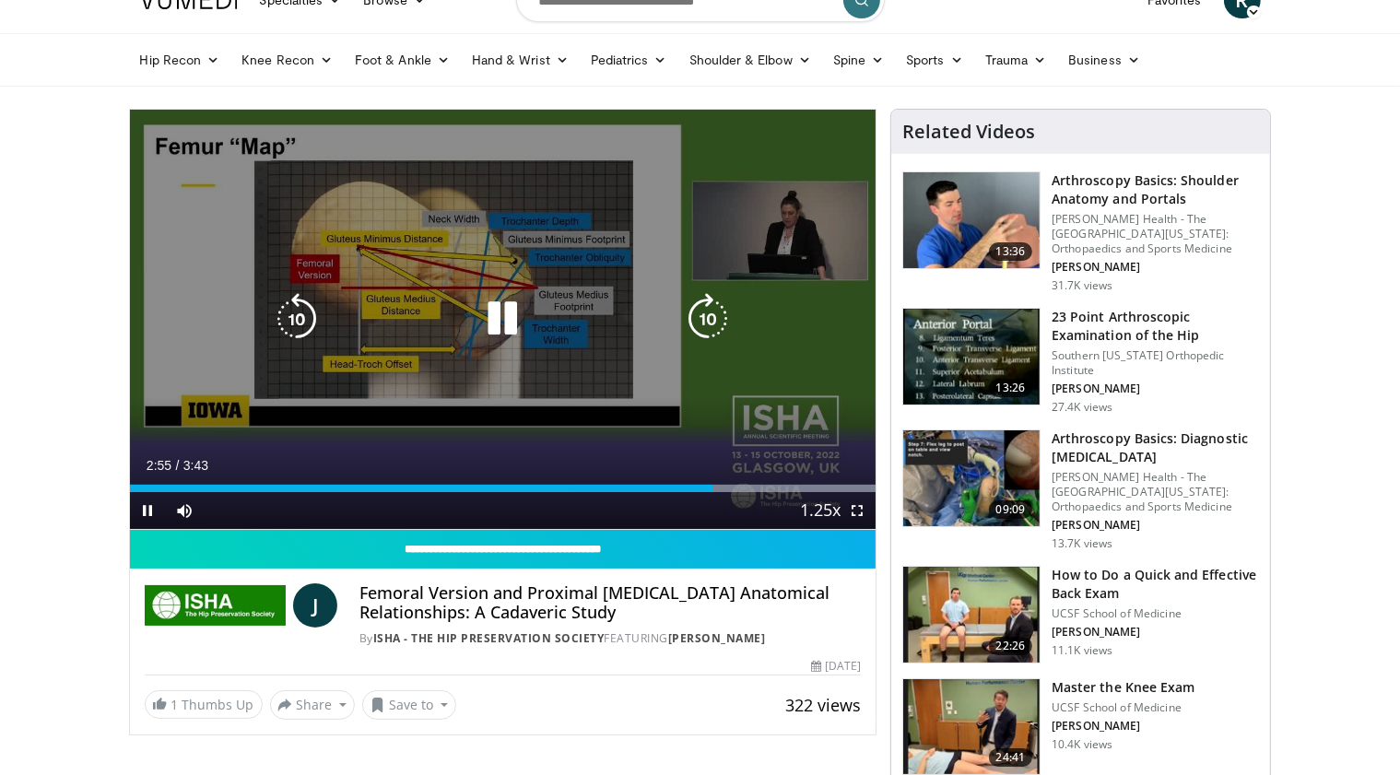
click at [514, 331] on icon "Video Player" at bounding box center [503, 319] width 52 height 52
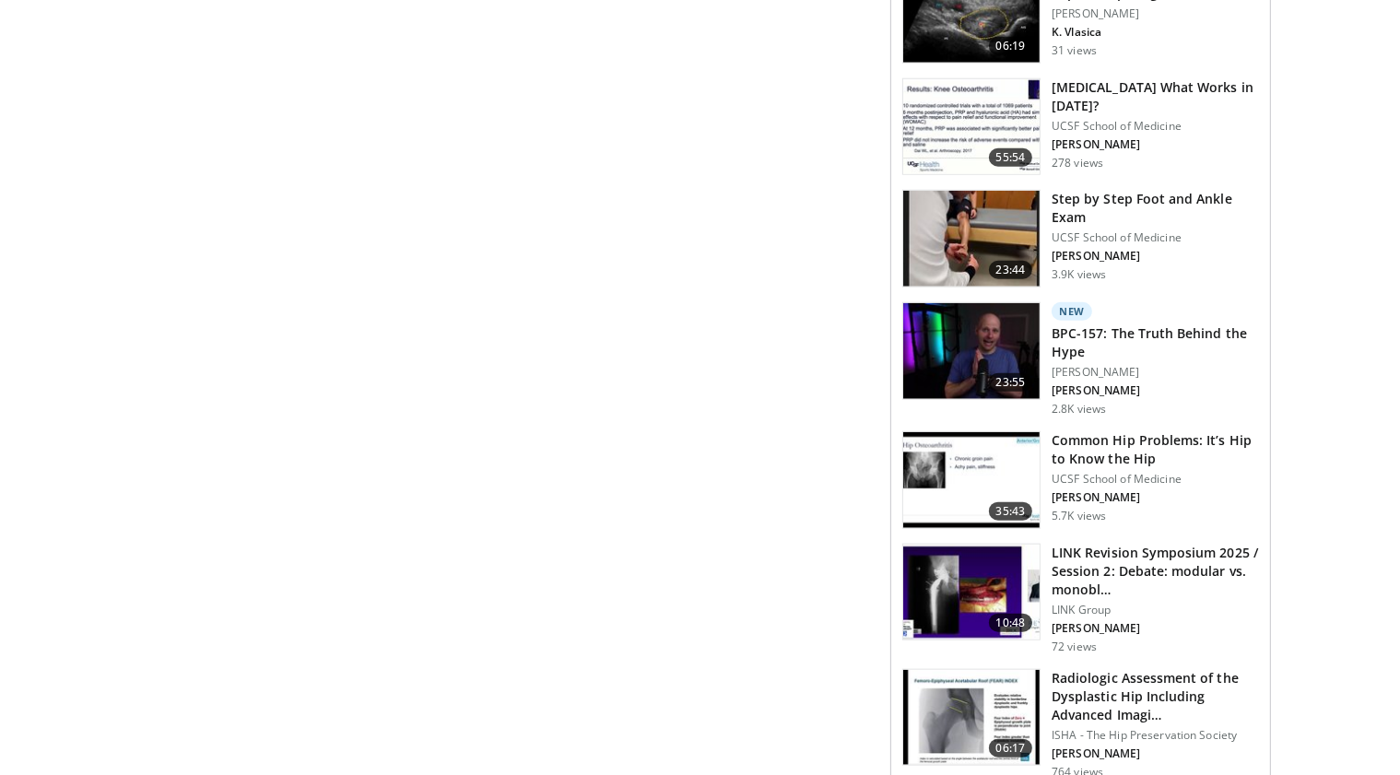
scroll to position [1799, 0]
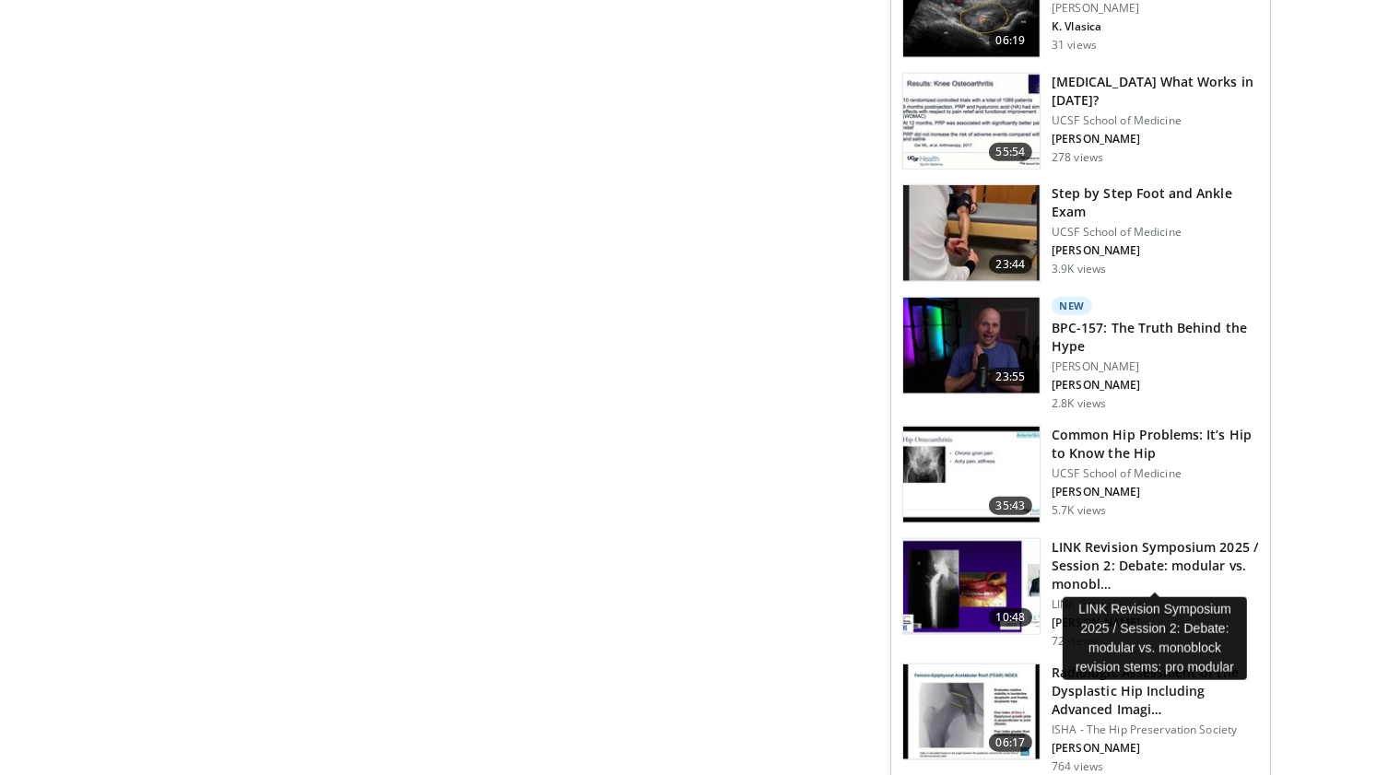
click at [1165, 553] on h3 "LINK Revision Symposium 2025 / Session 2: Debate: modular vs. monobl…" at bounding box center [1155, 565] width 207 height 55
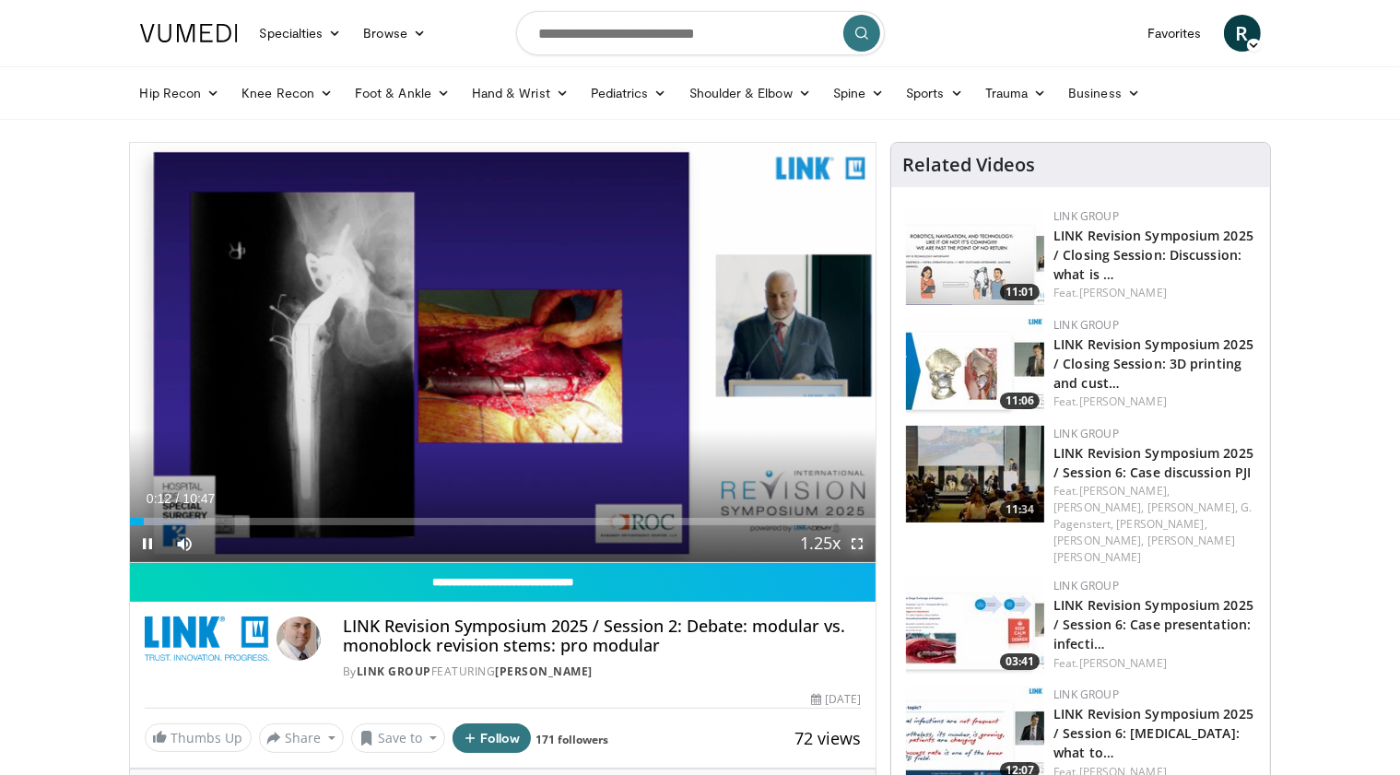
click at [852, 545] on span "Video Player" at bounding box center [857, 543] width 37 height 37
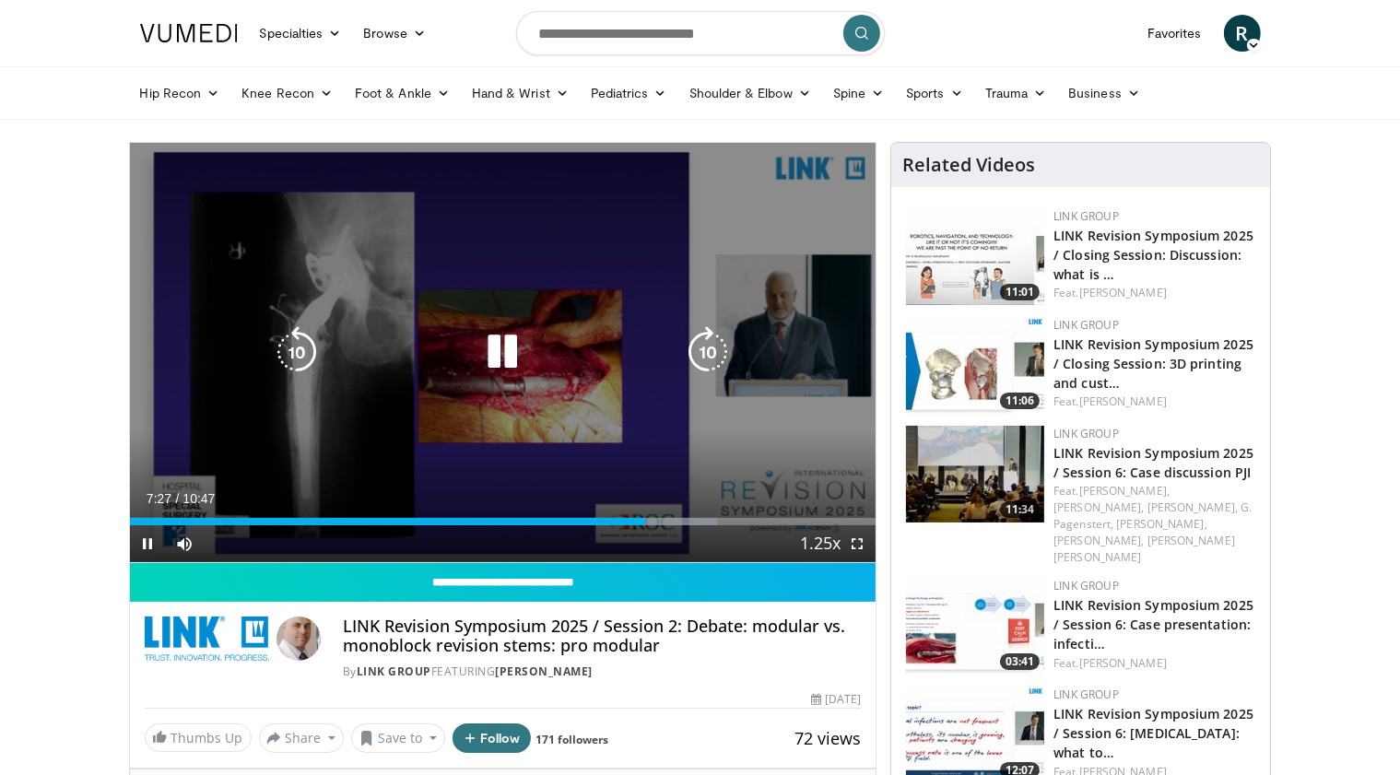
click at [504, 353] on icon "Video Player" at bounding box center [503, 352] width 52 height 52
